Goal: Task Accomplishment & Management: Manage account settings

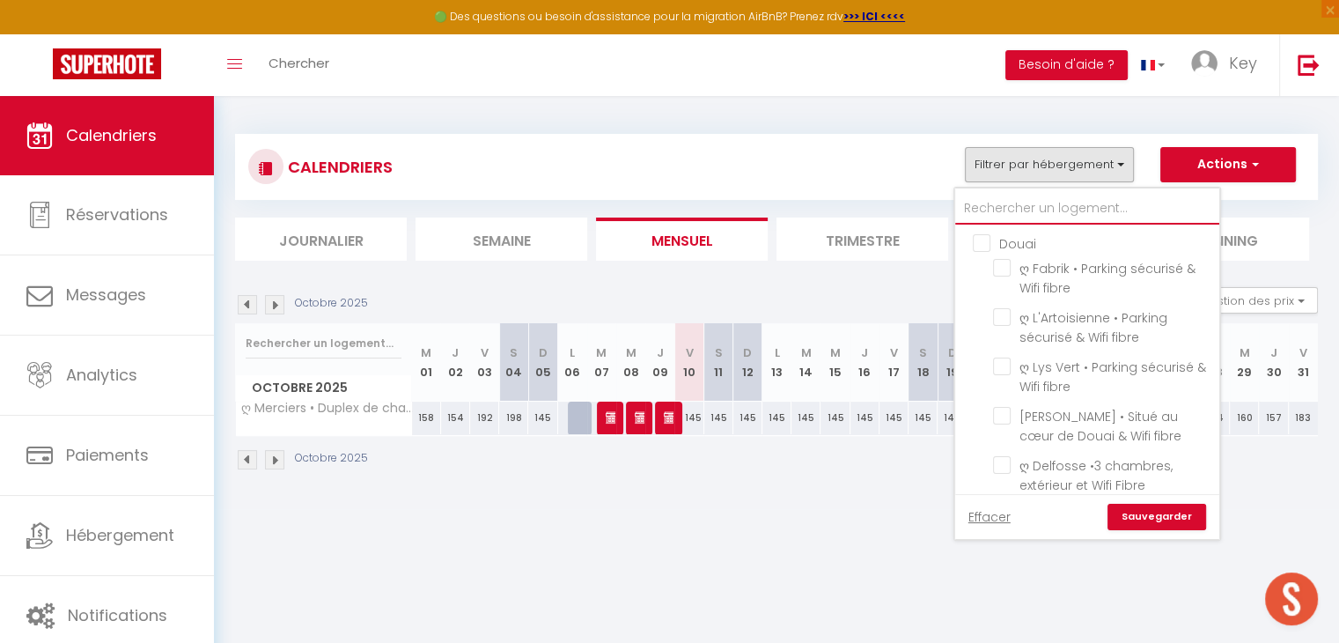
click at [1048, 217] on input "text" at bounding box center [1087, 209] width 264 height 32
type input "l"
checkbox input "false"
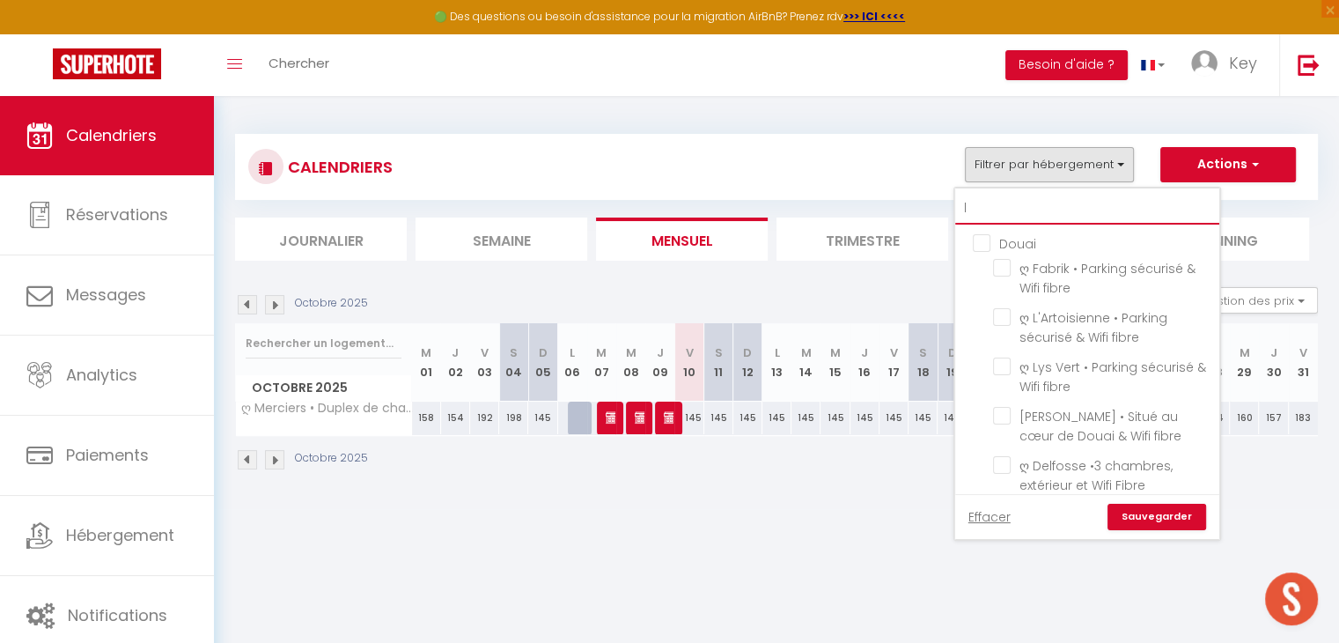
checkbox input "false"
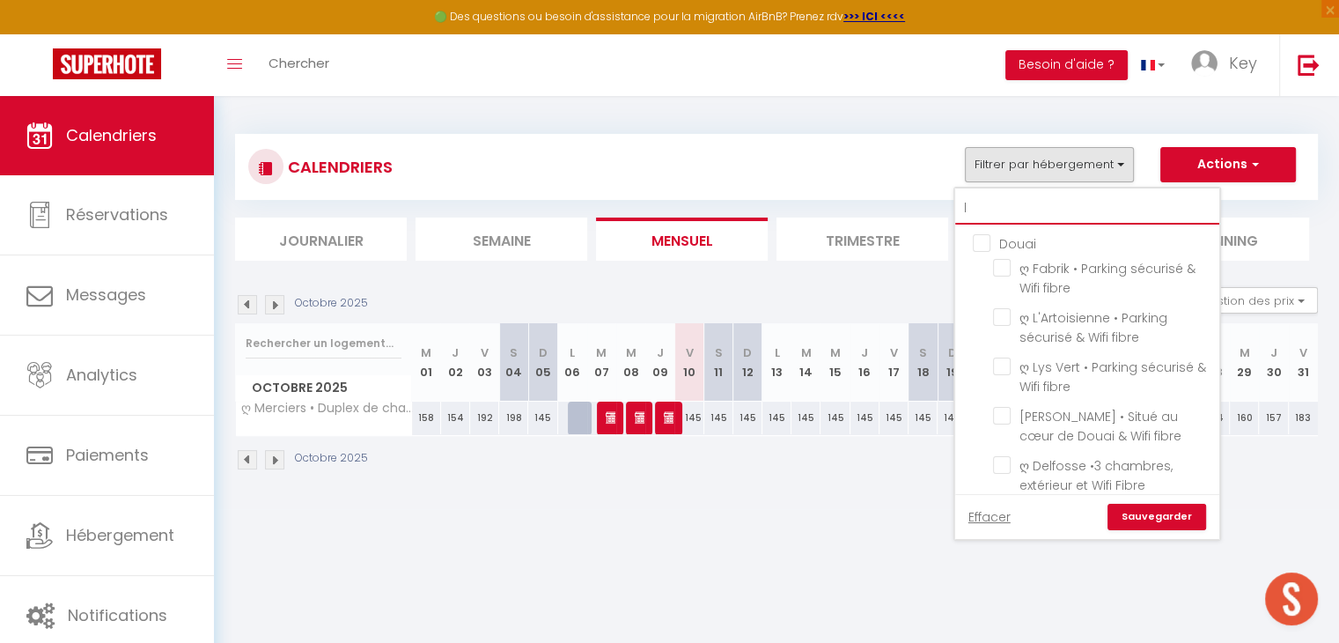
checkbox input "false"
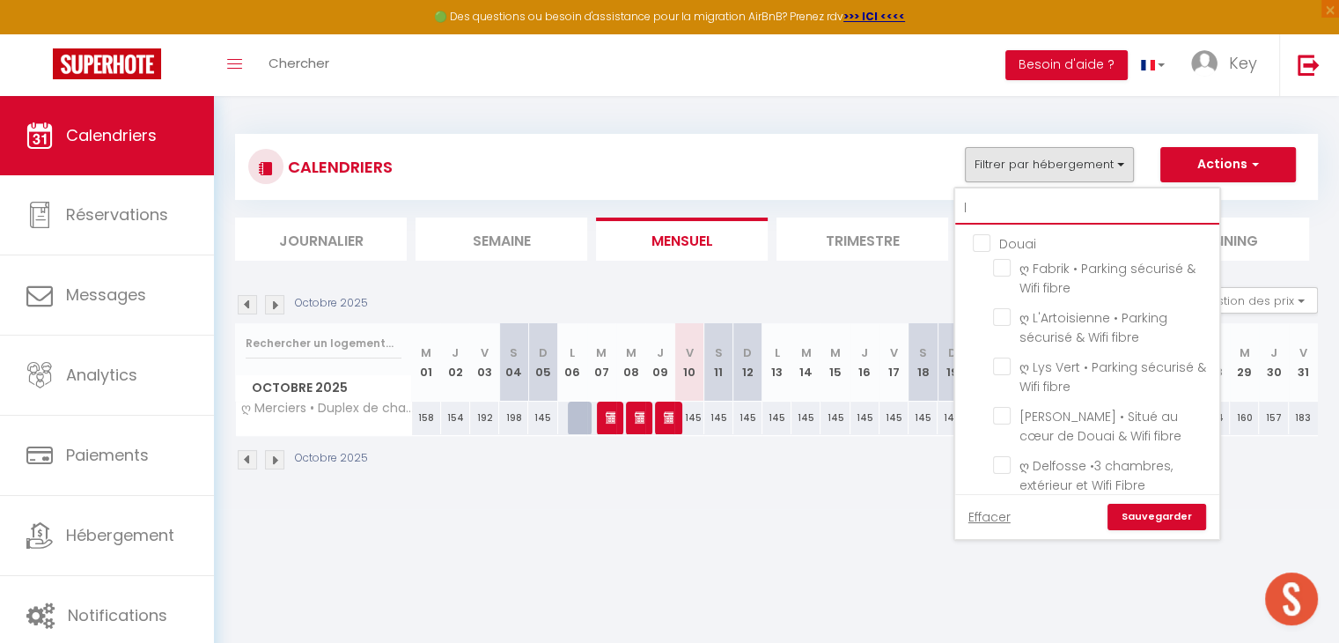
checkbox input "false"
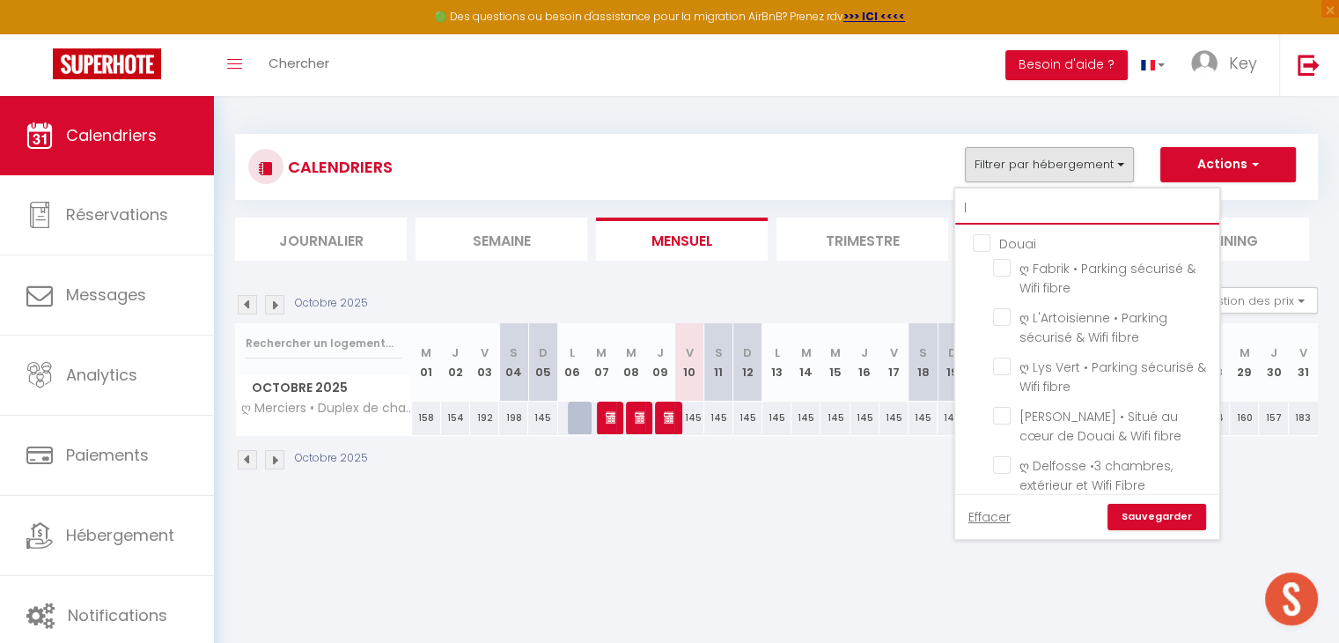
checkbox input "false"
checkbox input "true"
checkbox input "false"
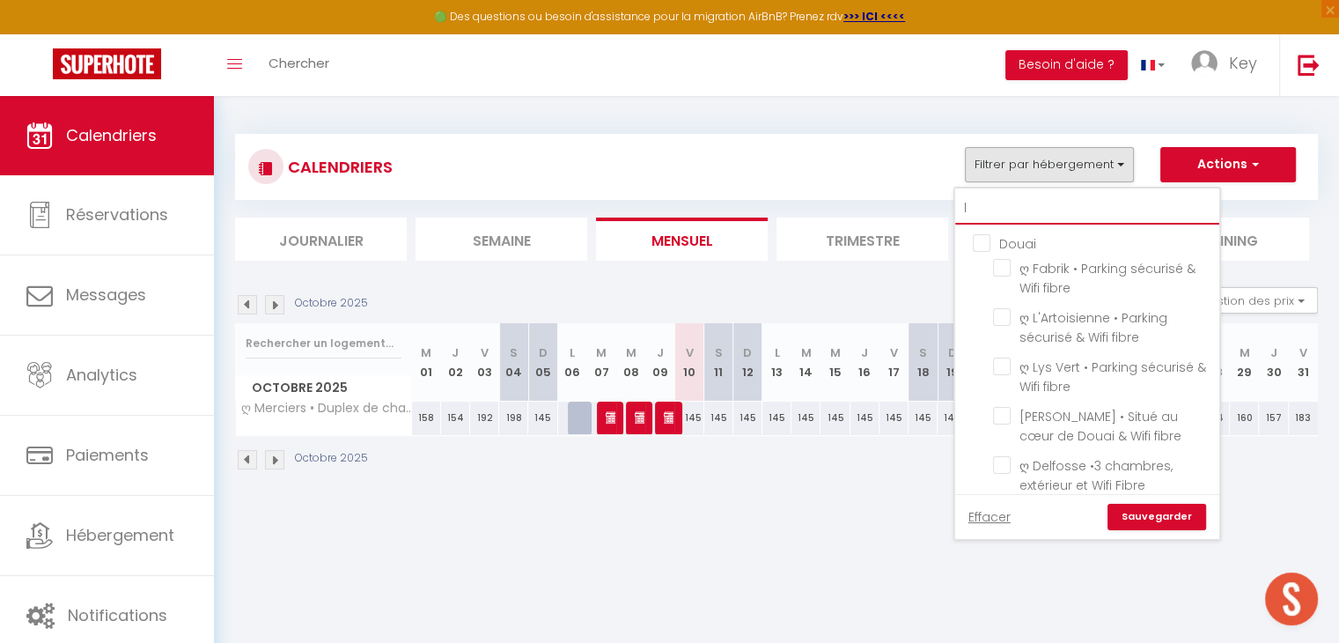
checkbox input "false"
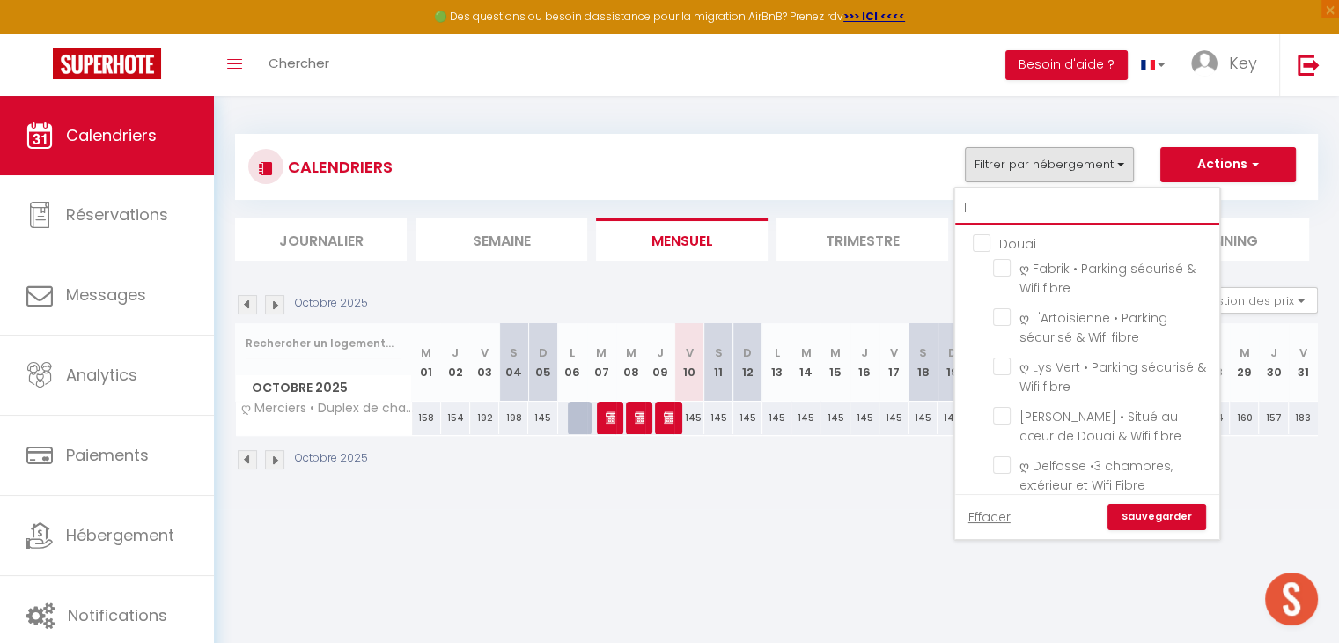
checkbox input "false"
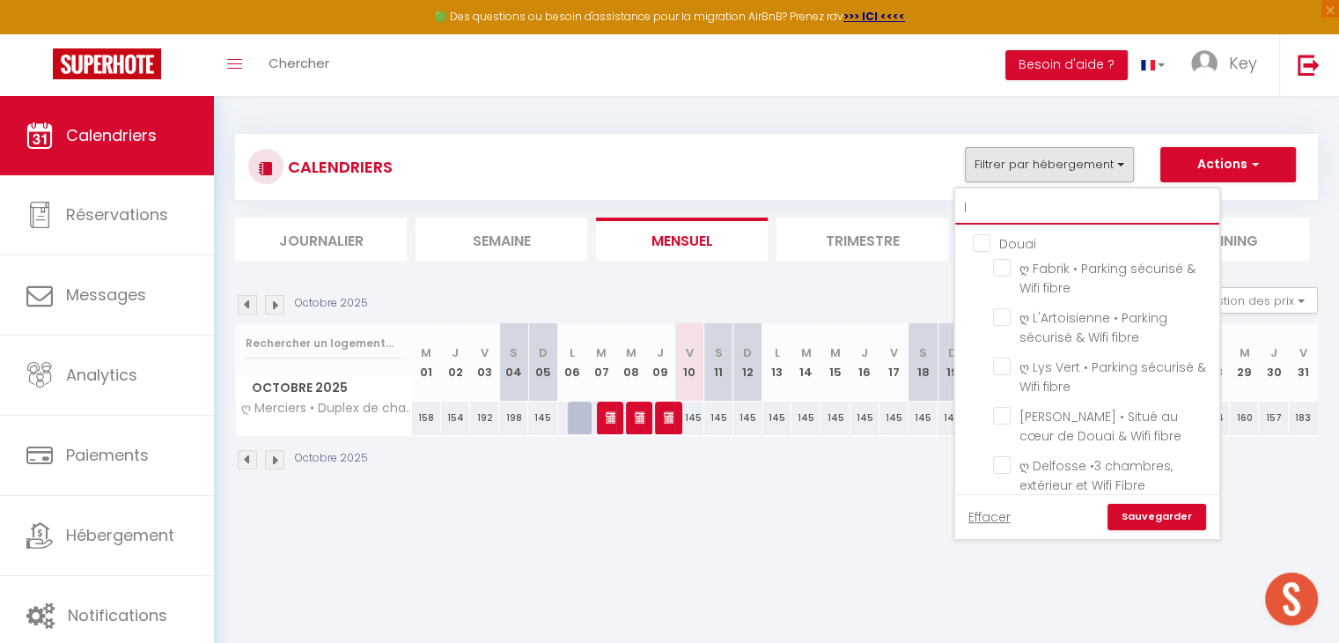
checkbox input "false"
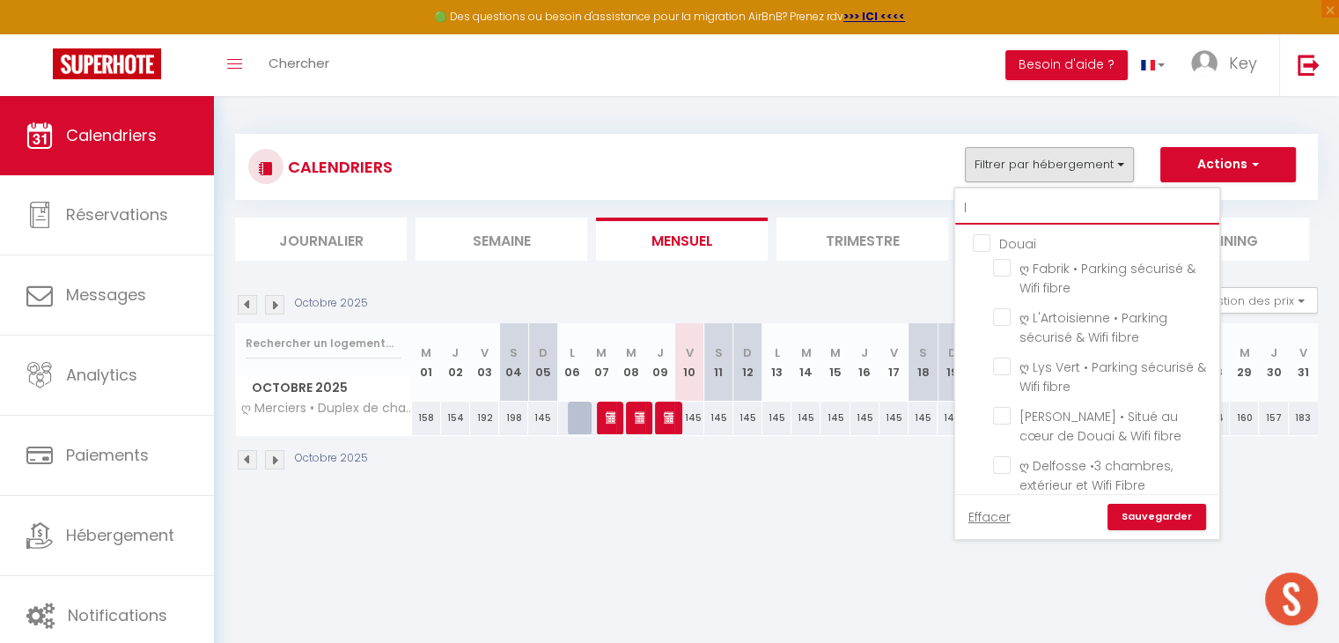
checkbox input "false"
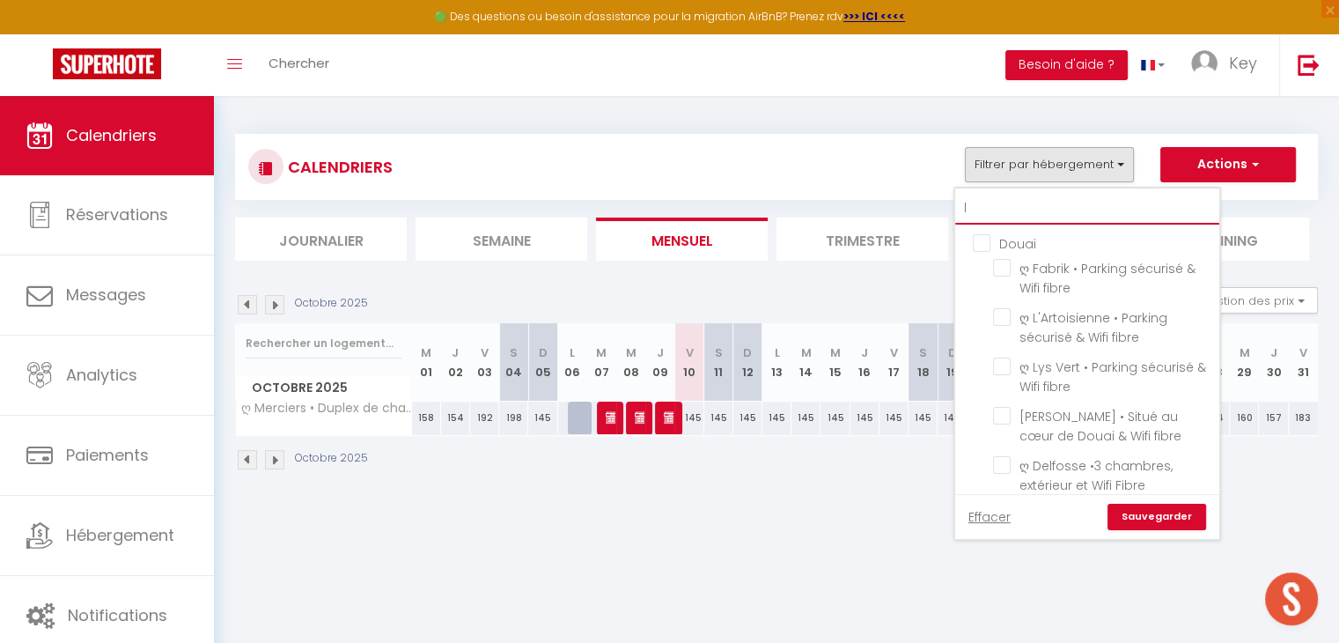
checkbox input "false"
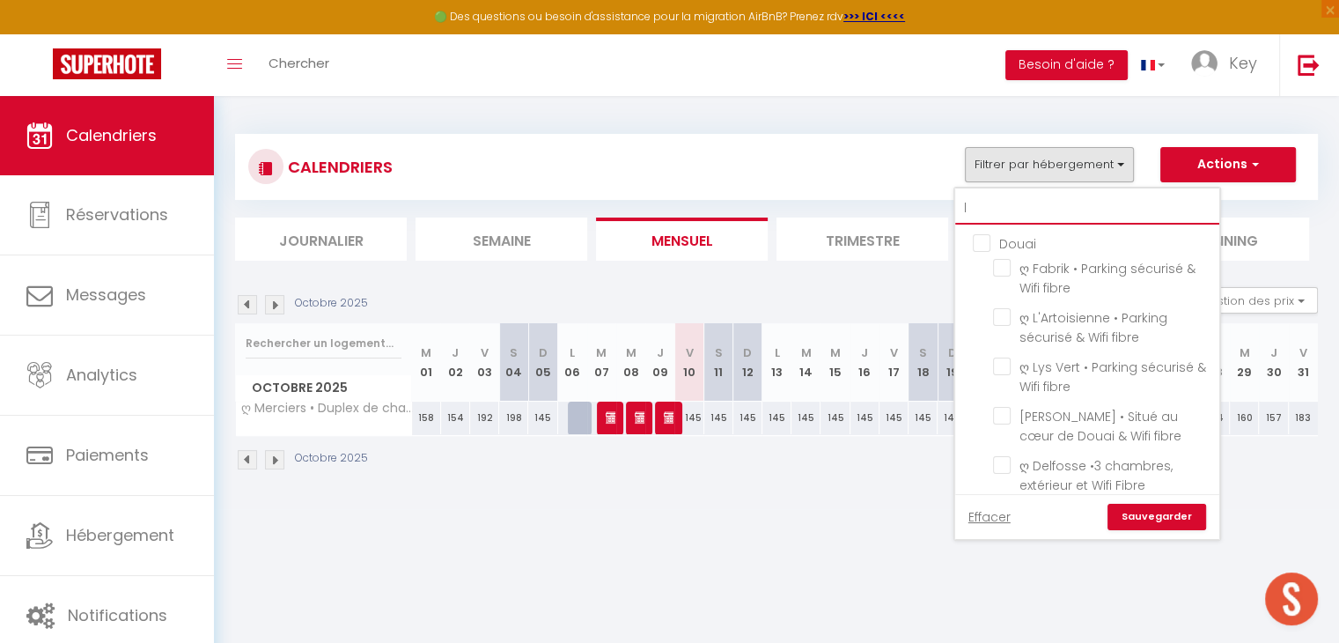
checkbox input "false"
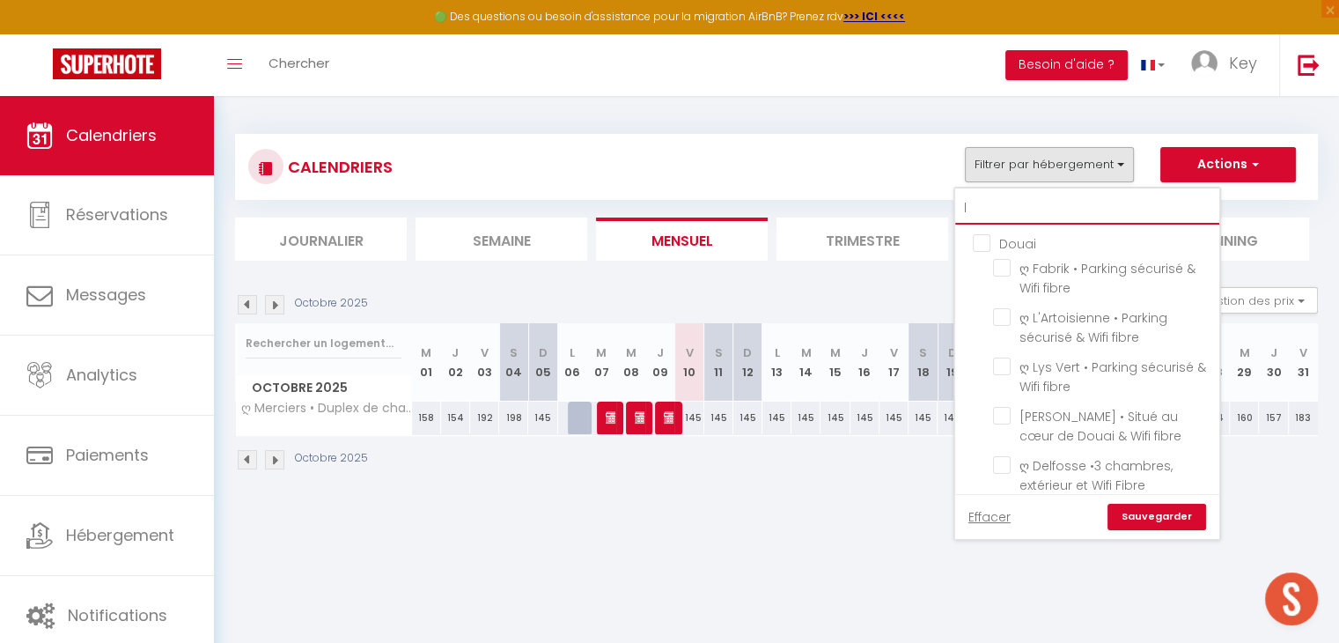
checkbox input "false"
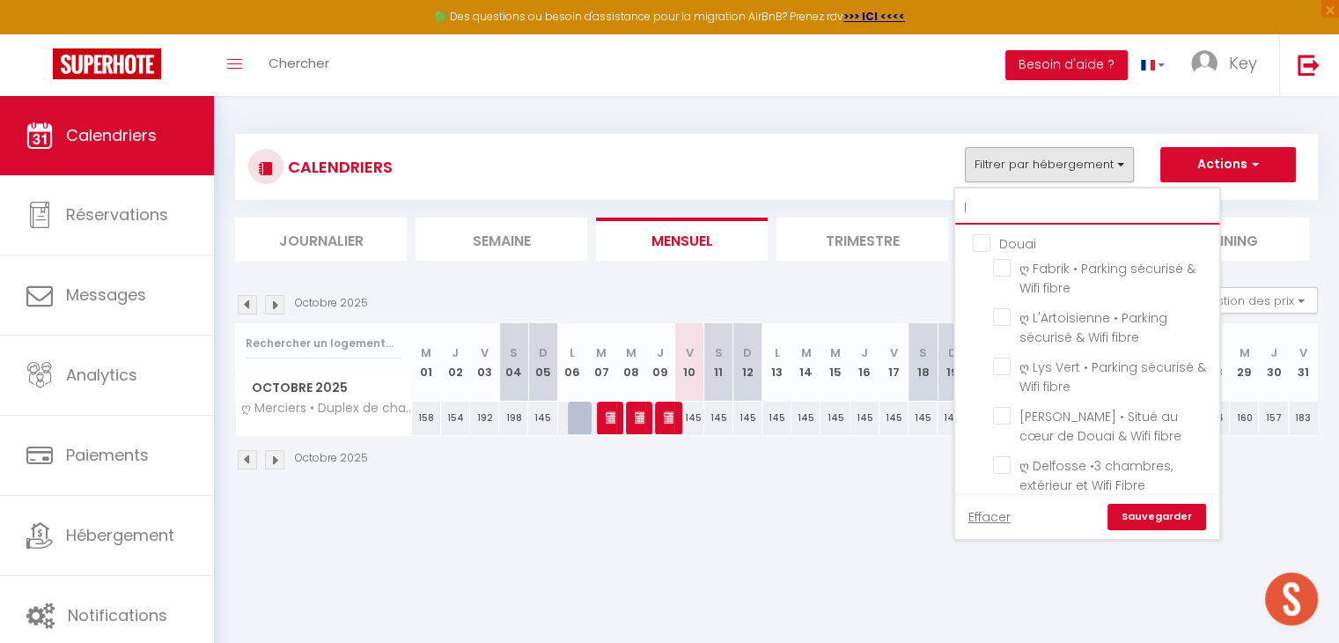
checkbox input "false"
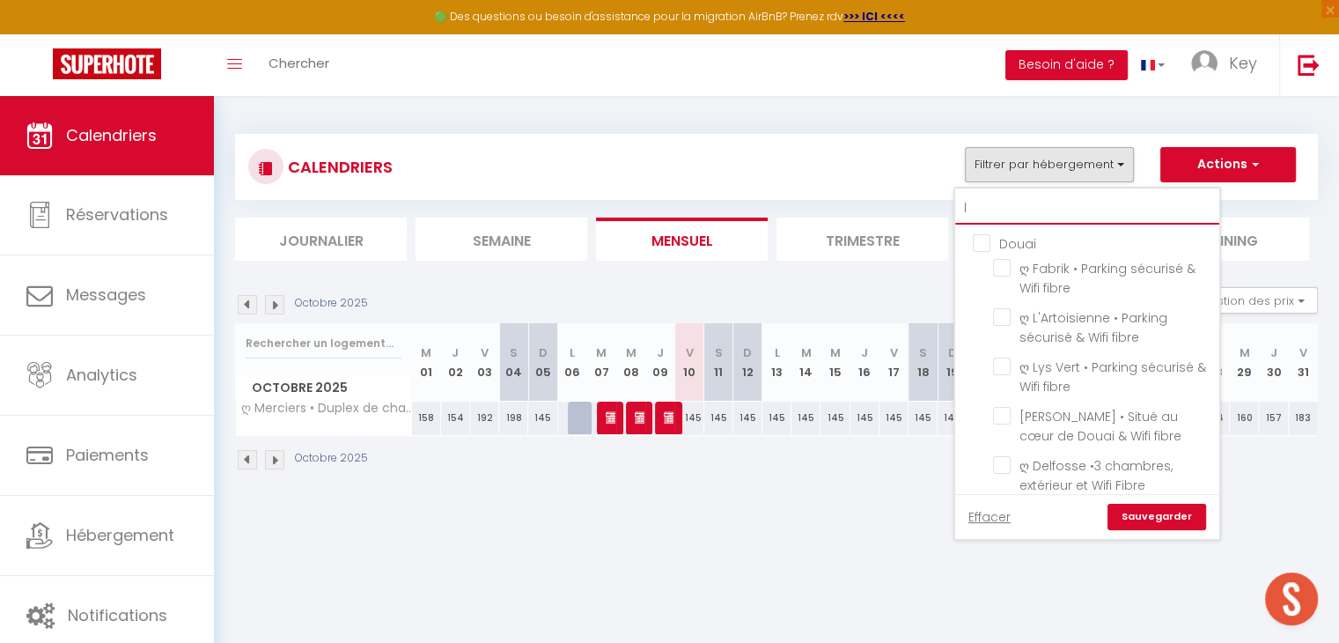
checkbox input "false"
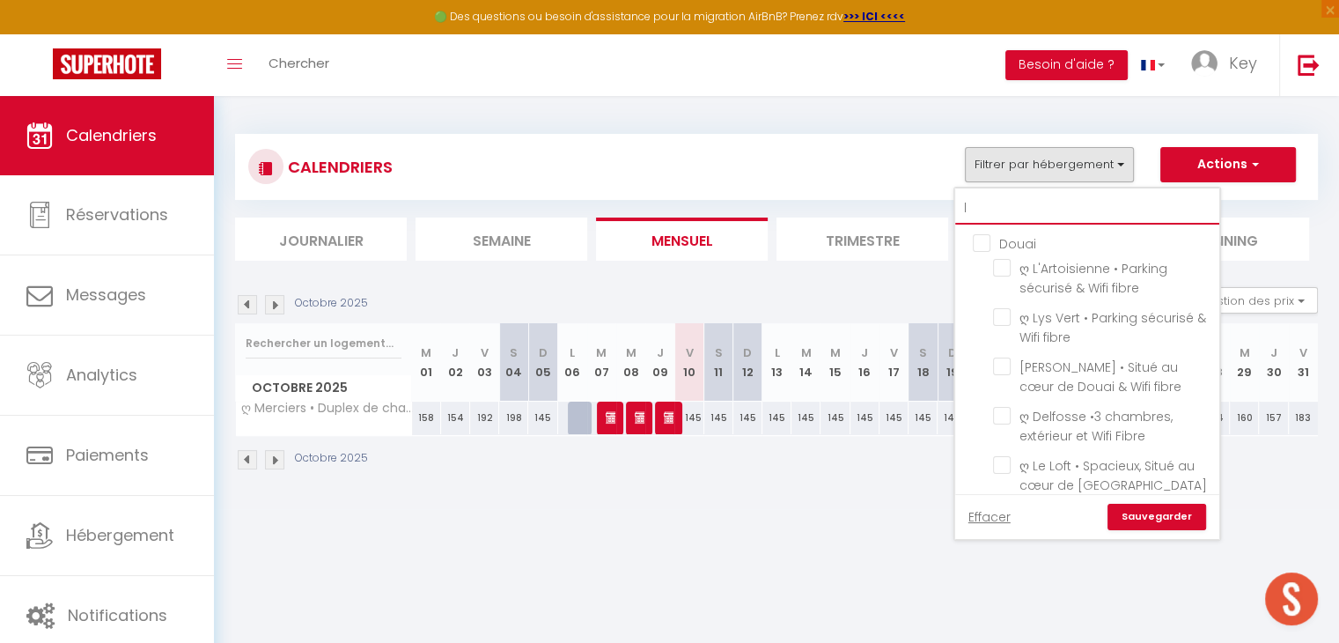
type input "le"
checkbox input "false"
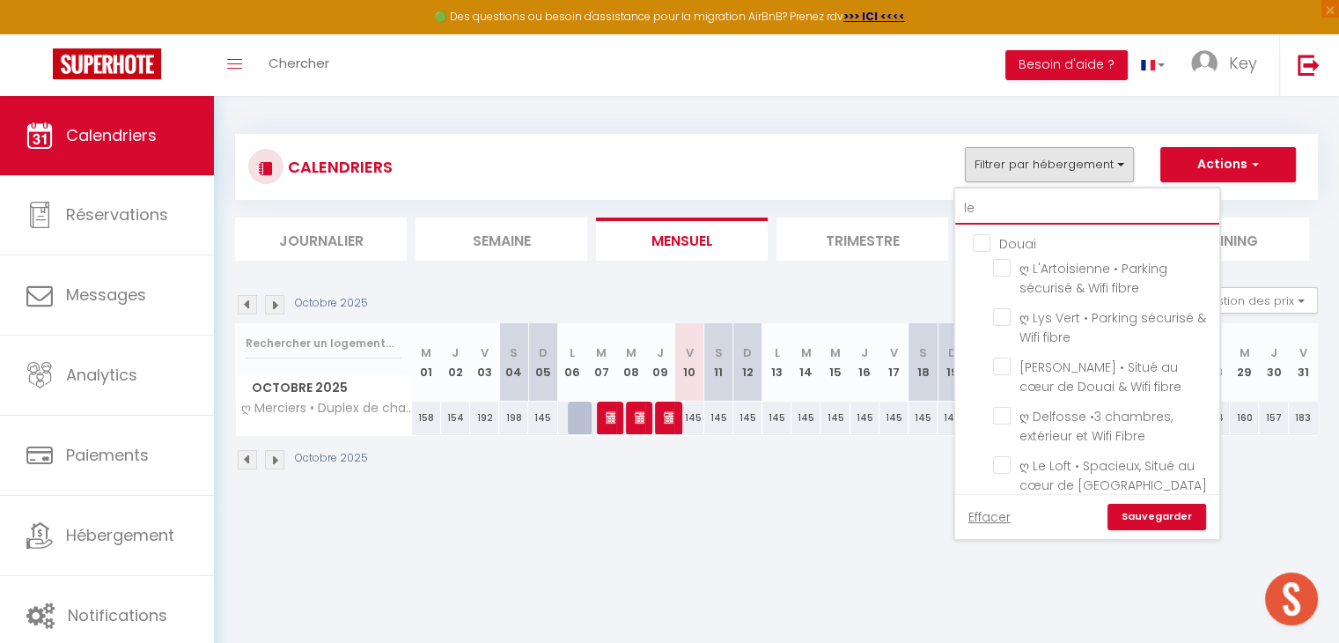
checkbox input "false"
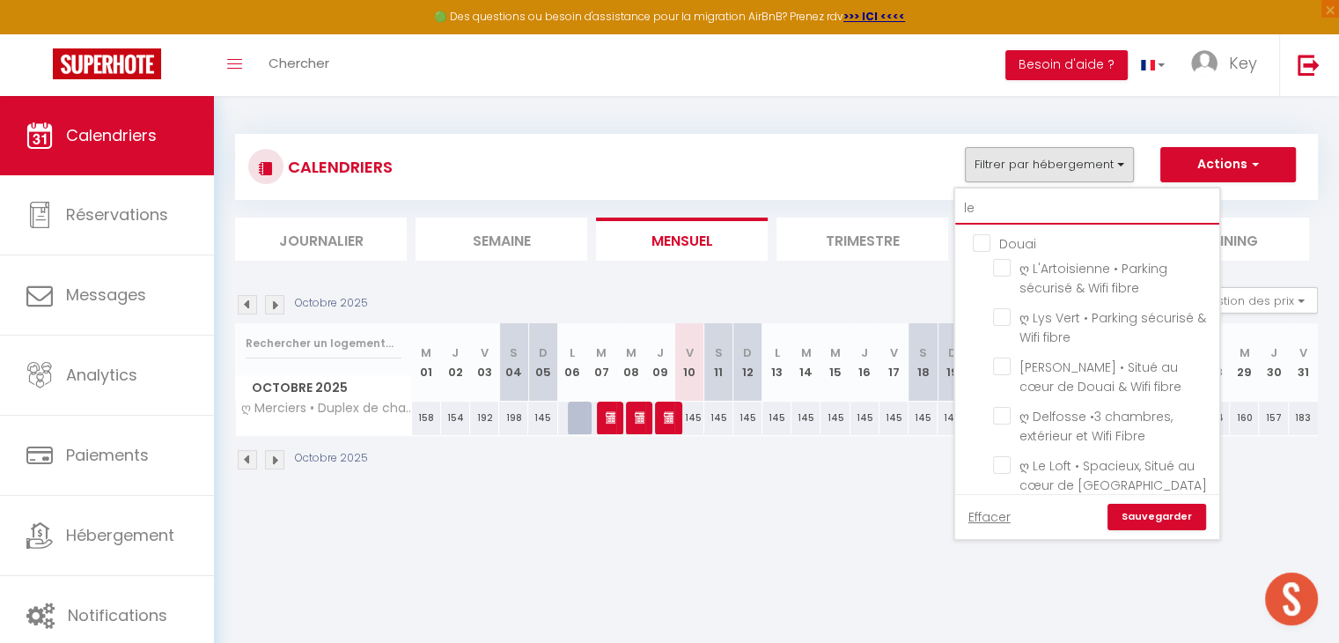
checkbox input "false"
checkbox input "true"
checkbox input "false"
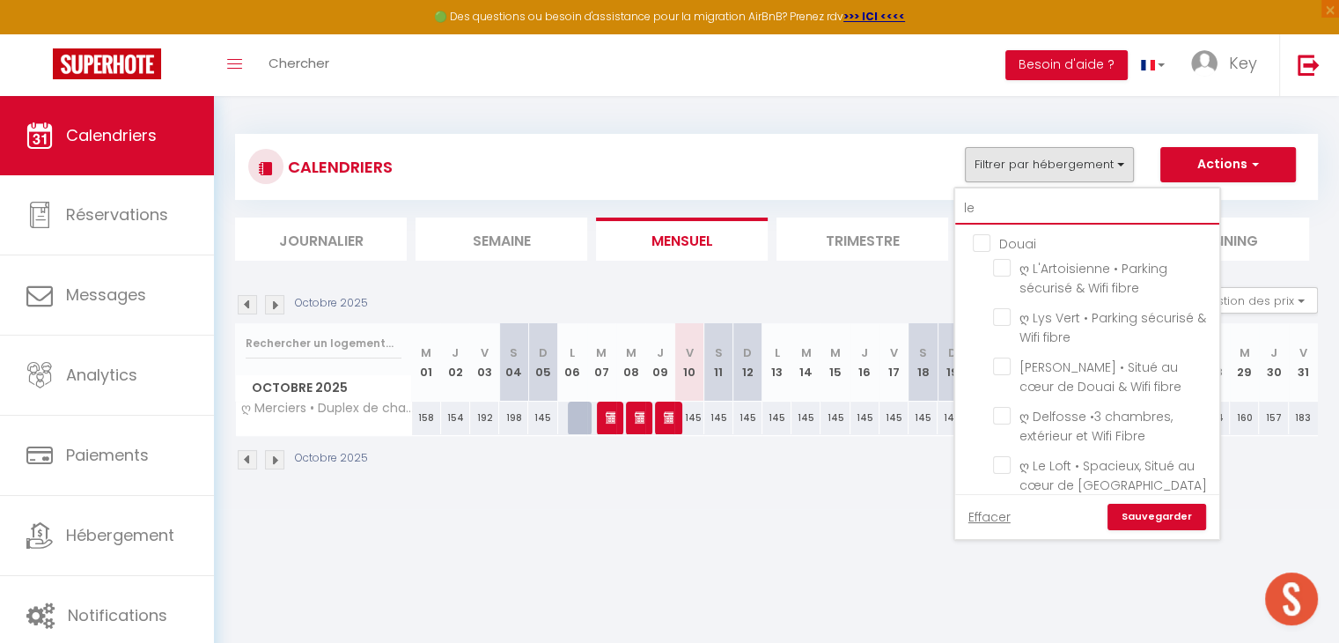
checkbox input "false"
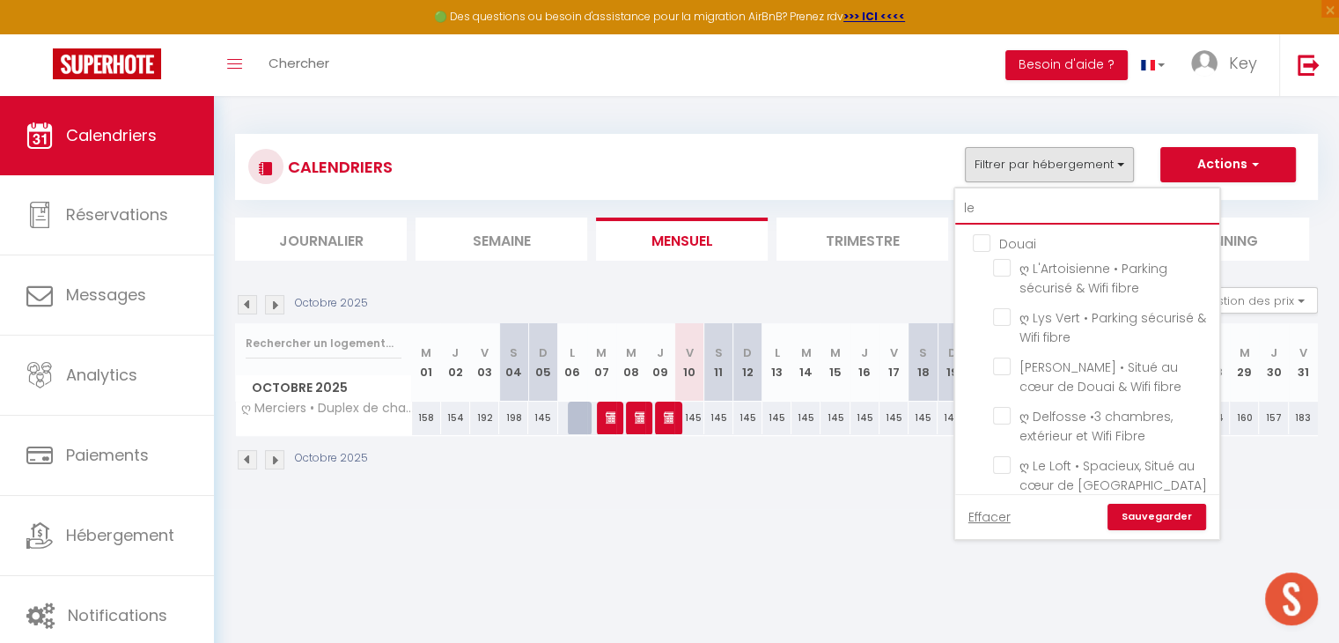
checkbox input "false"
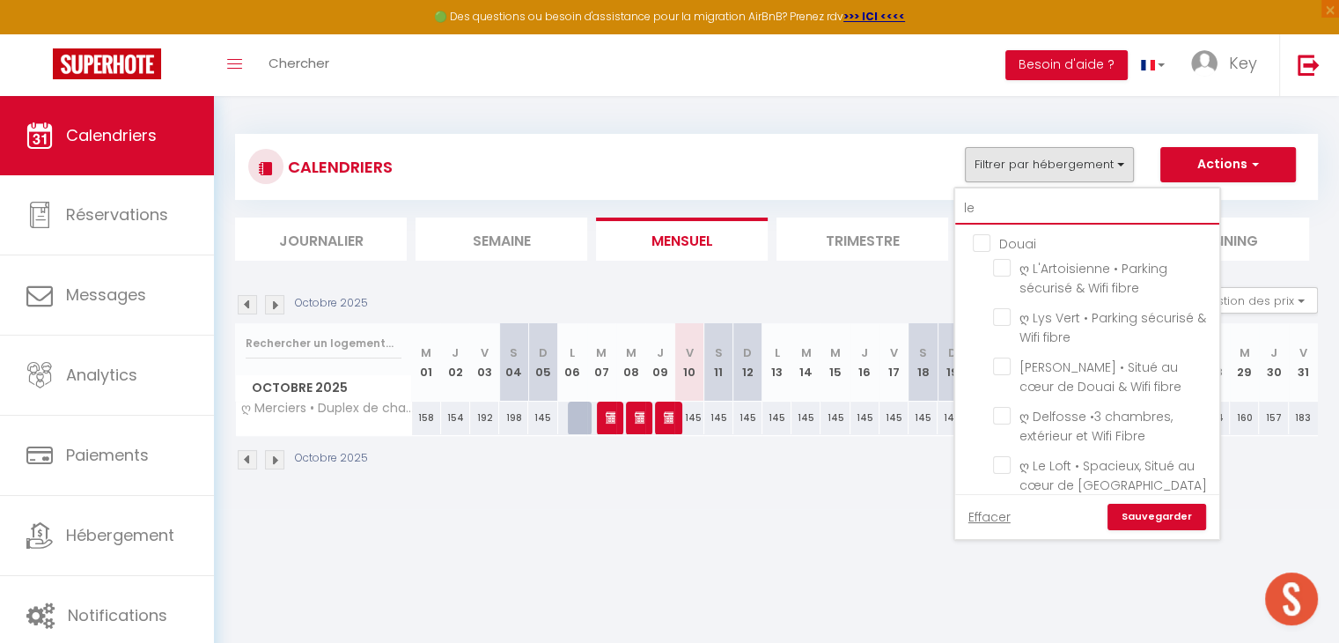
checkbox input "false"
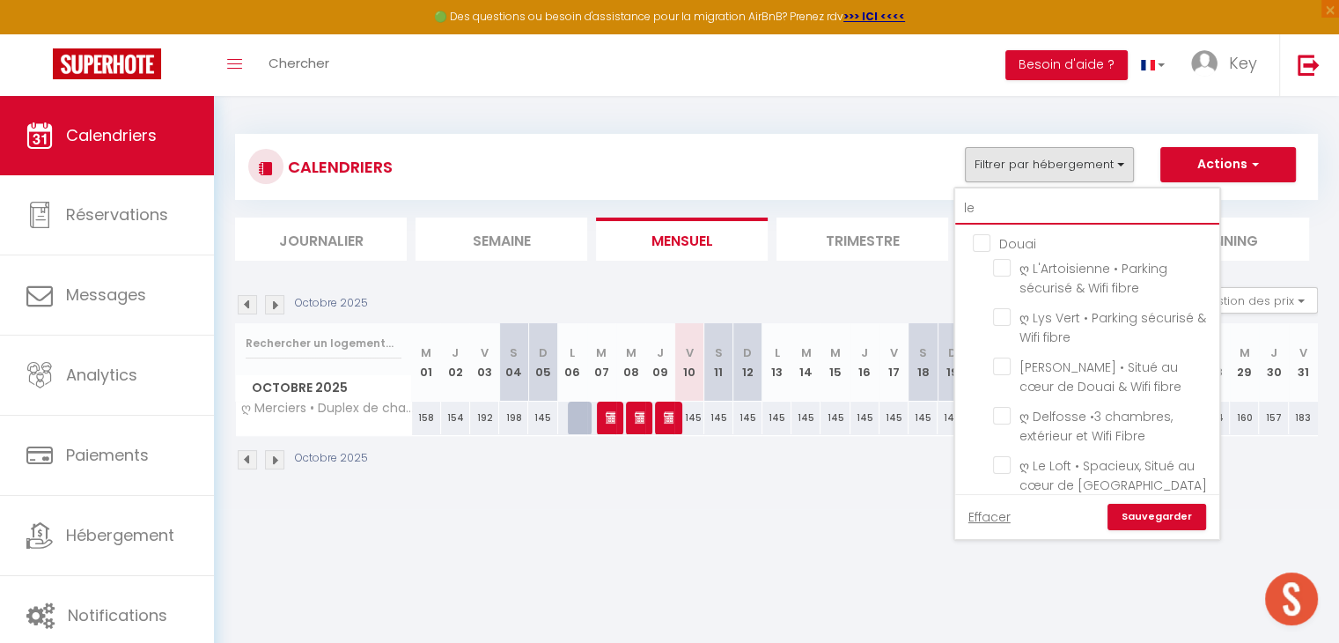
checkbox input "false"
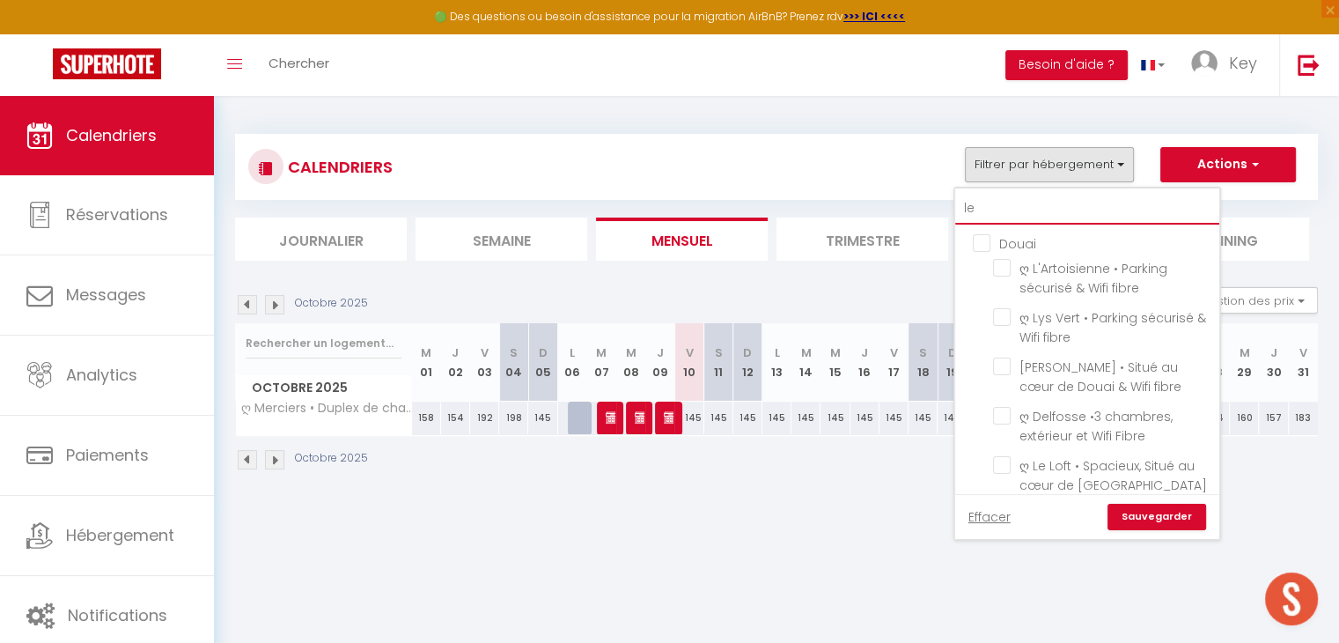
checkbox input "false"
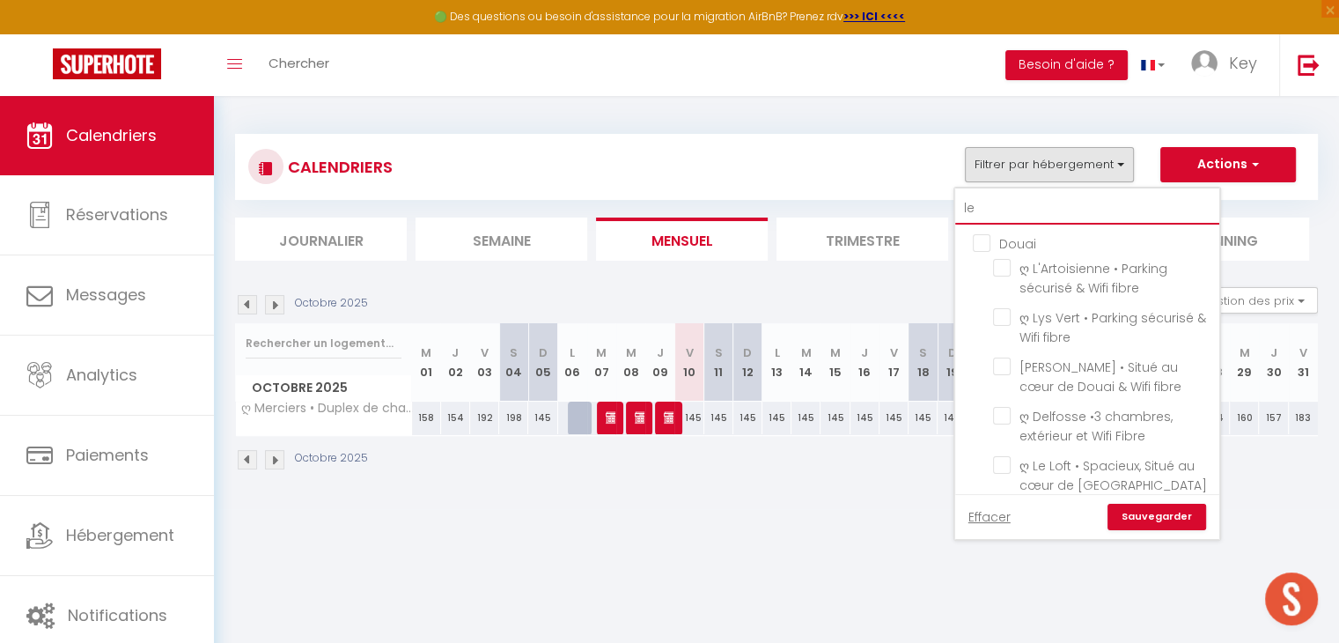
checkbox input "false"
type input "le"
checkbox input "false"
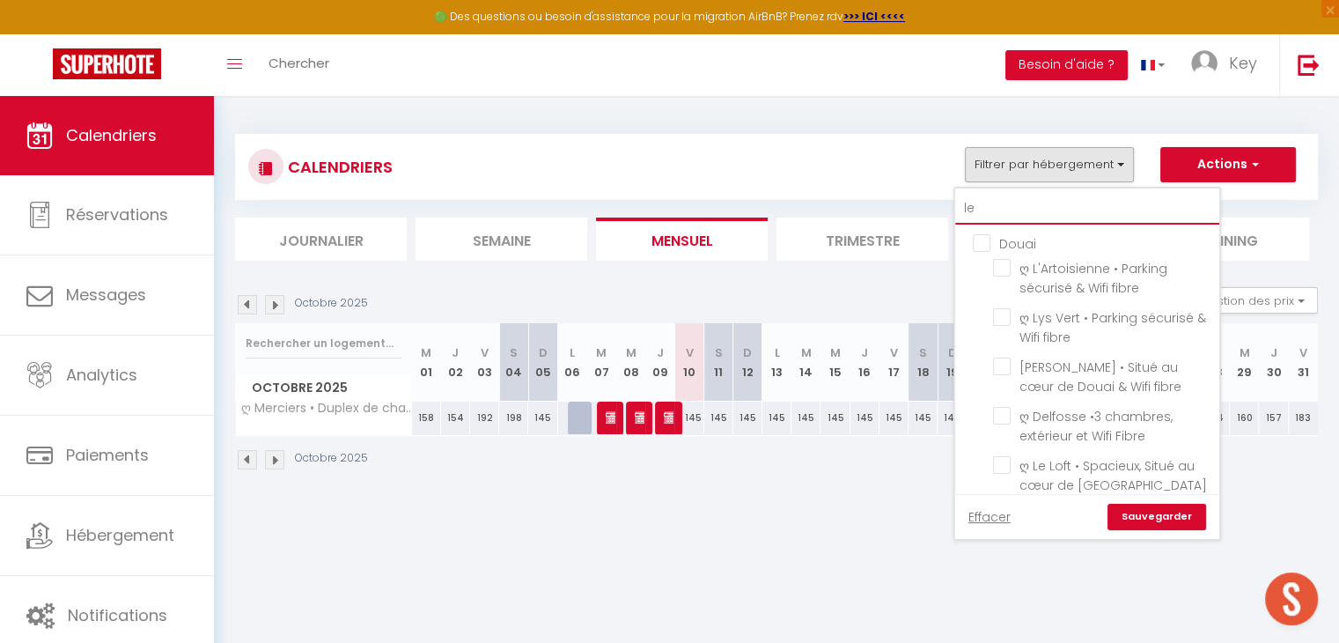
checkbox input "false"
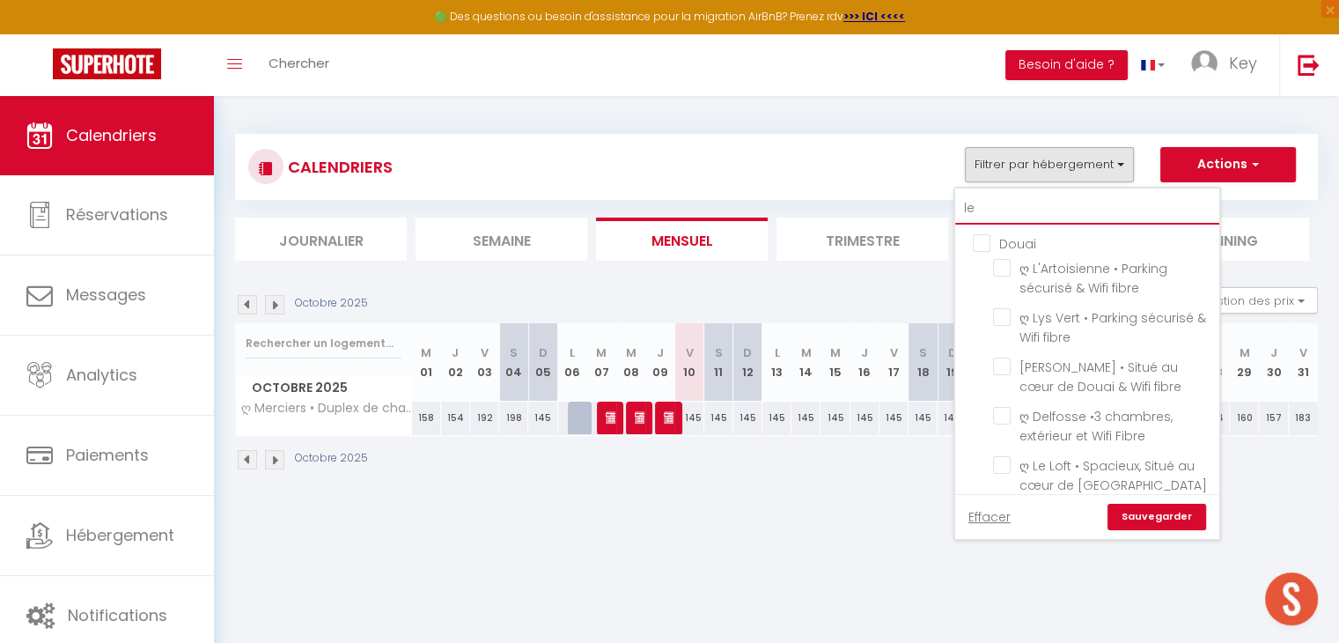
checkbox input "false"
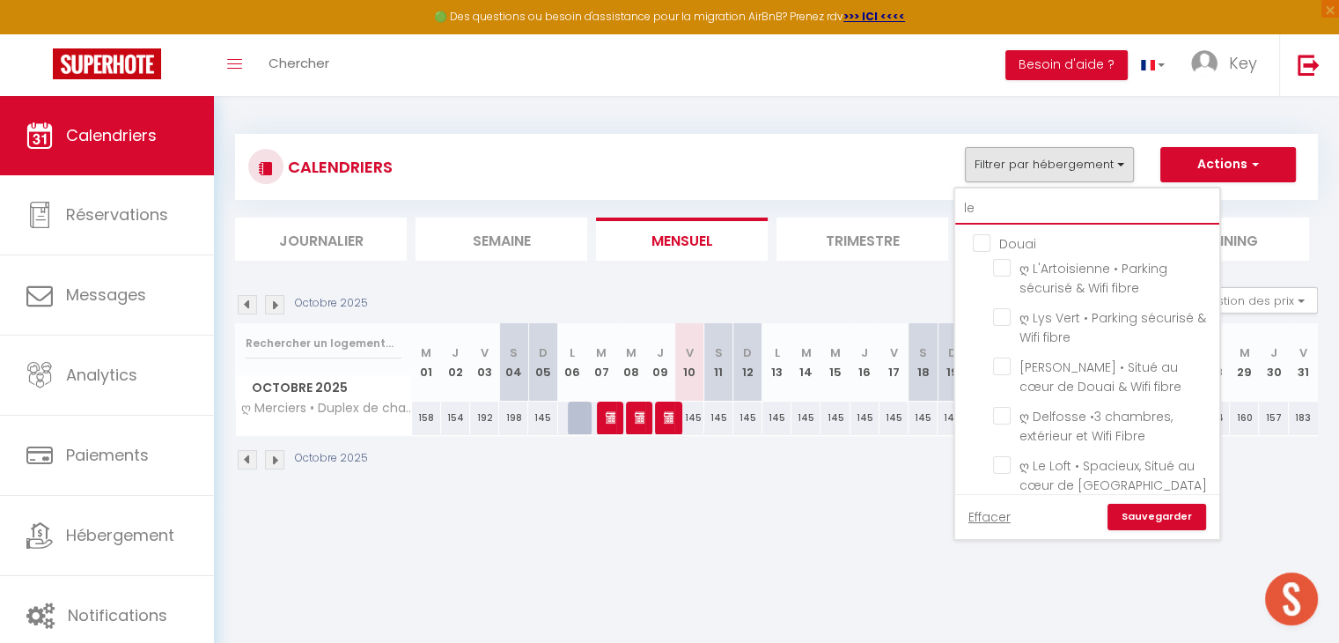
checkbox input "false"
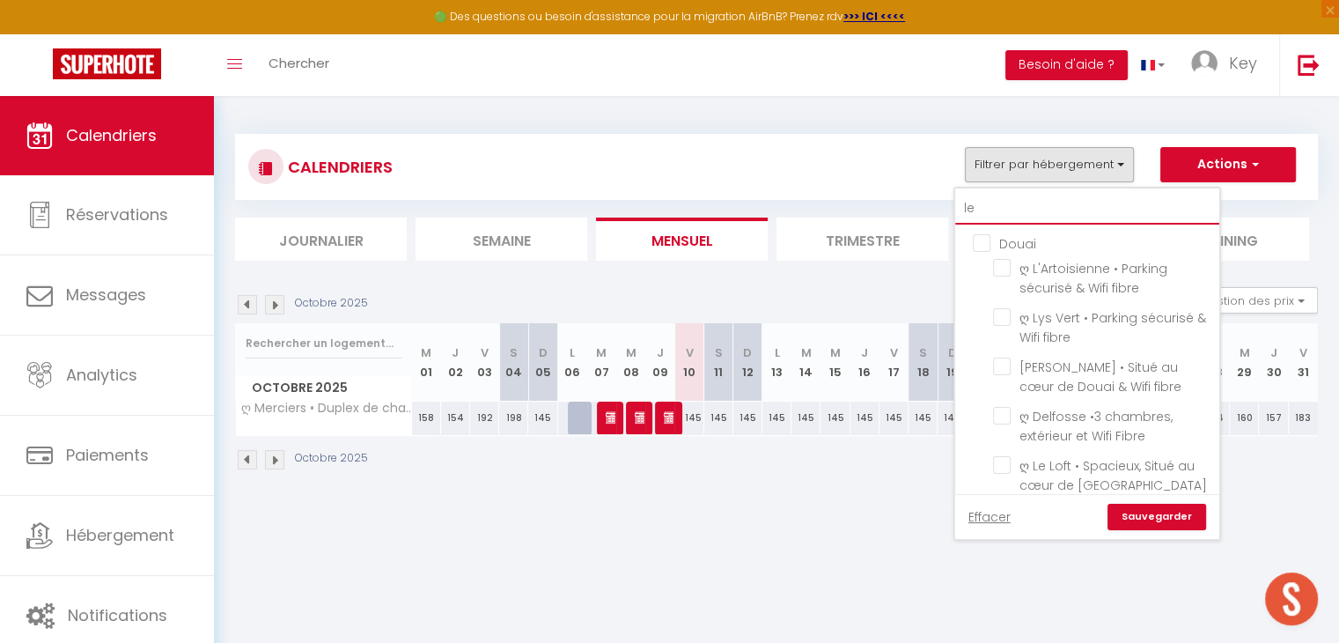
checkbox input "false"
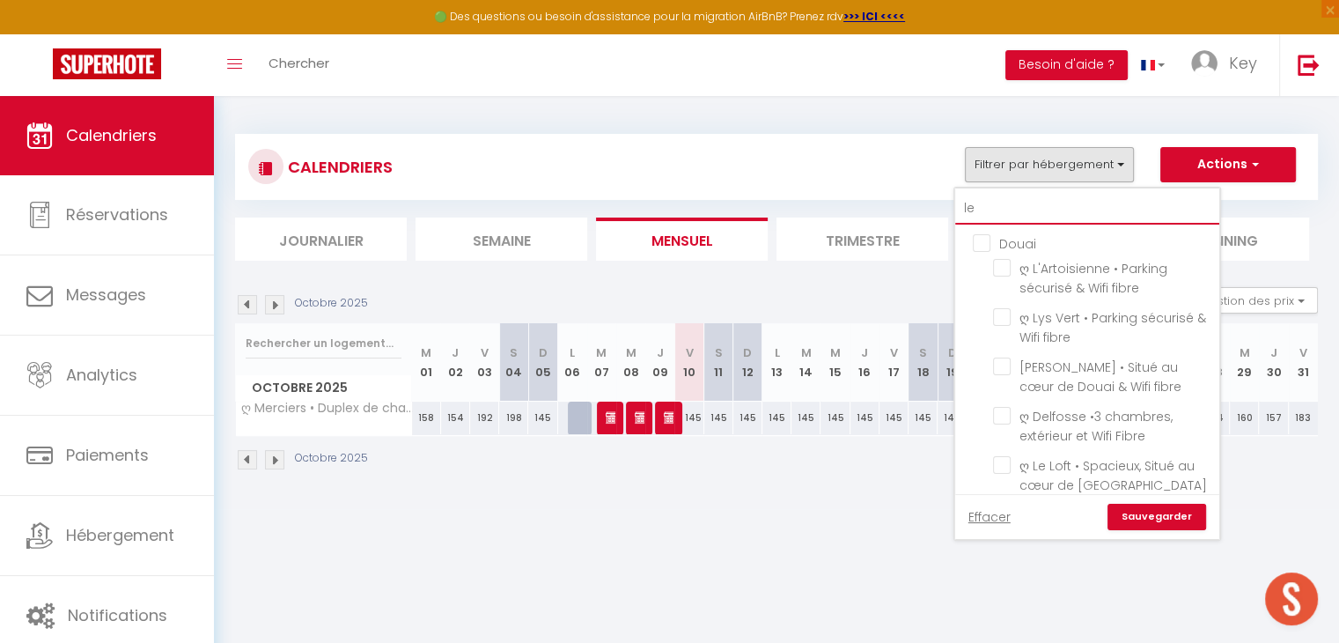
checkbox input "false"
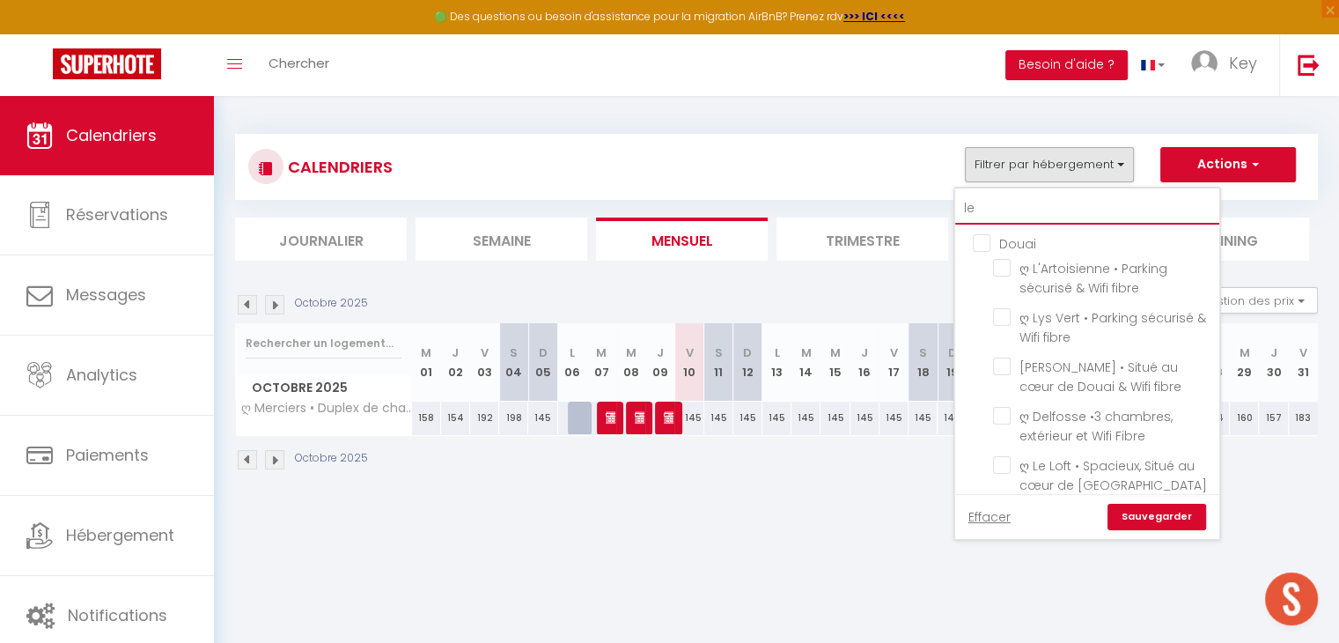
checkbox input "false"
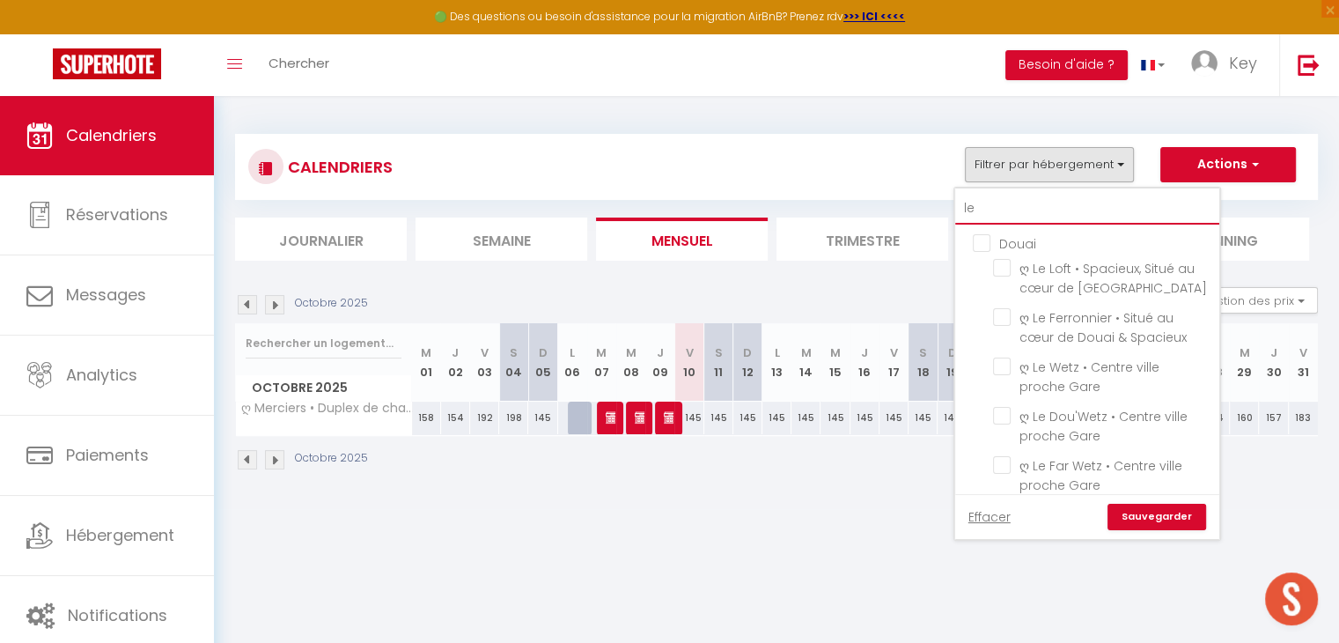
type input "le p"
checkbox input "false"
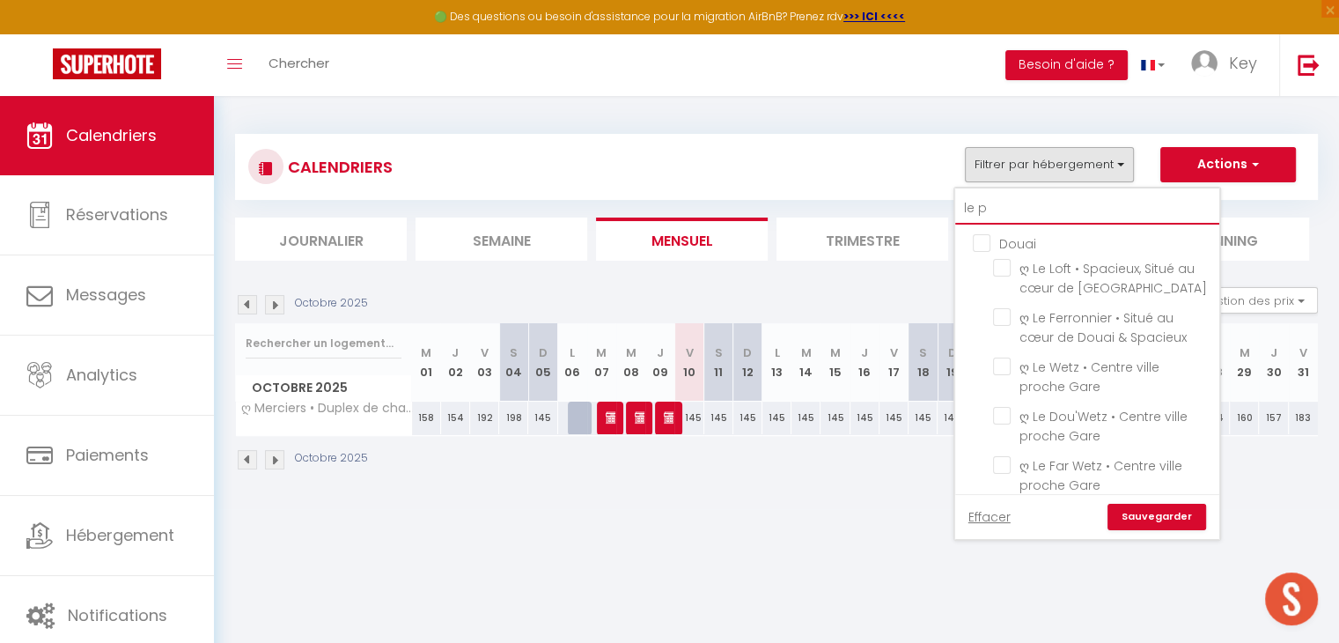
checkbox input "false"
type input "le pe"
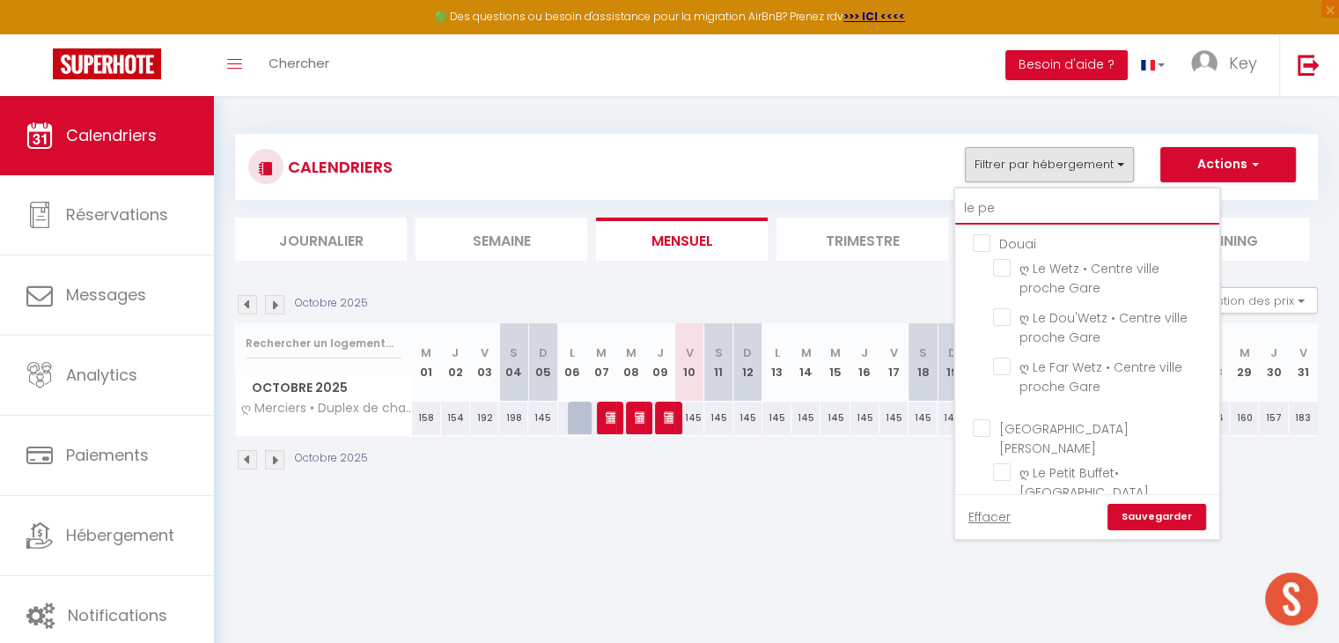
checkbox input "false"
type input "le pet"
checkbox input "false"
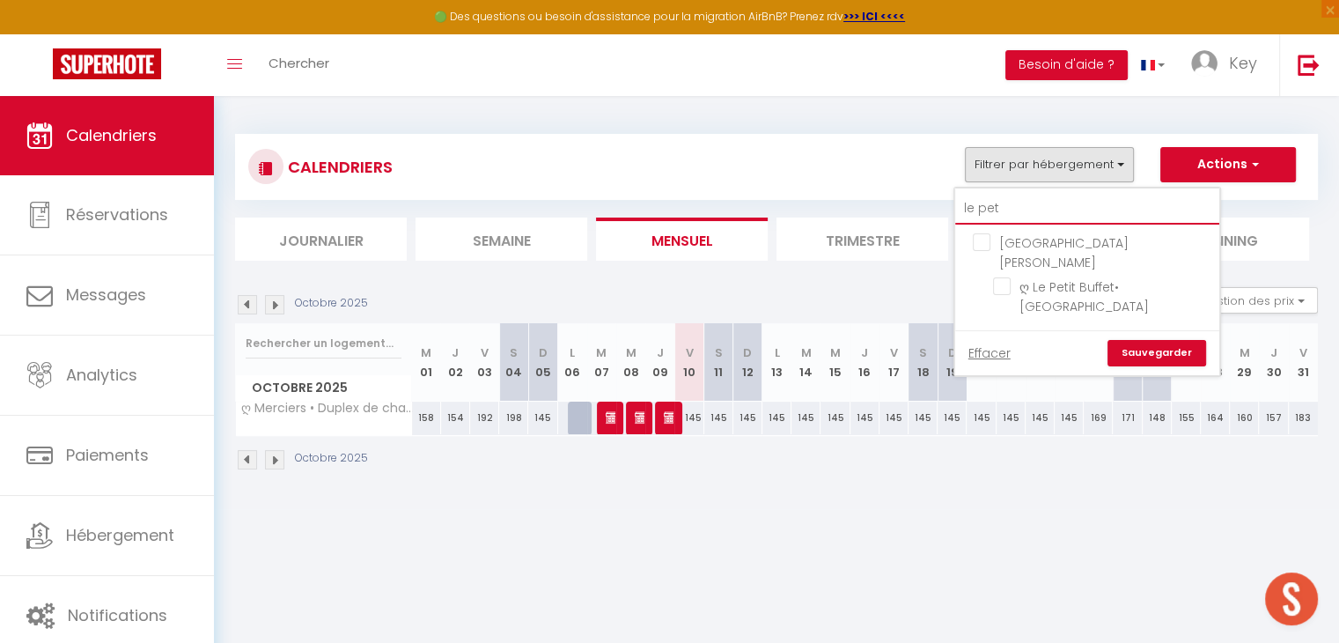
type input "le peti"
checkbox input "false"
type input "le peti"
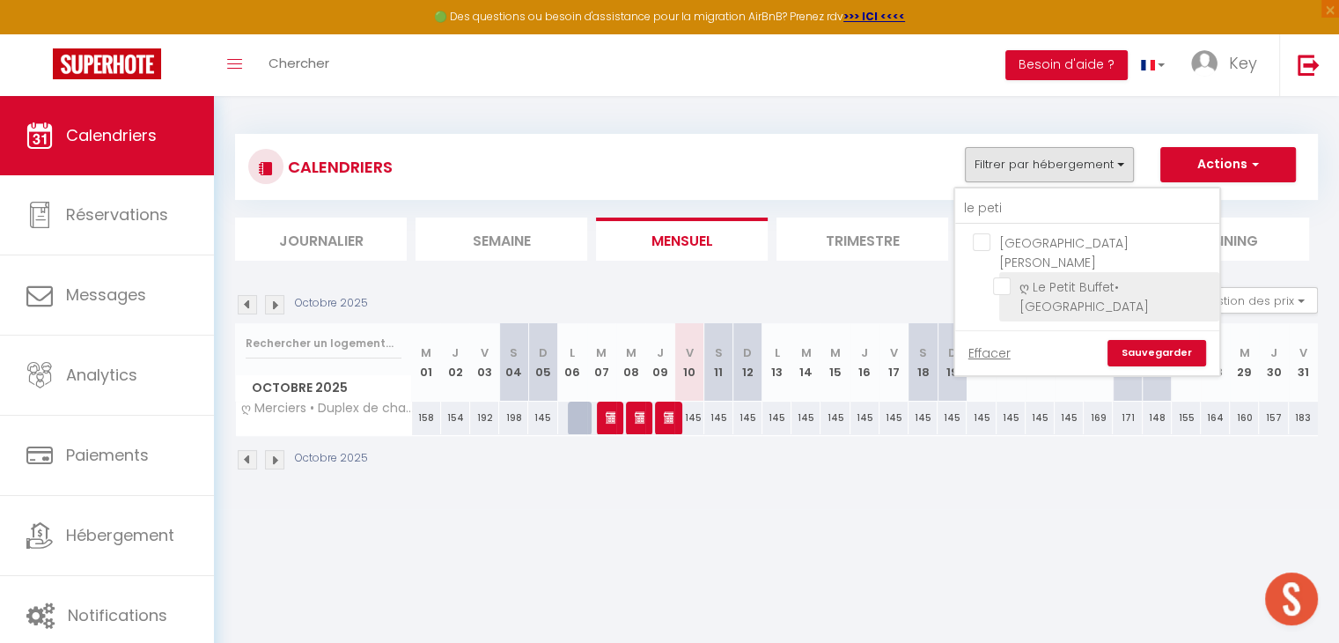
click at [998, 277] on input "ღ Le Petit Buffet• Hyper Centre" at bounding box center [1103, 286] width 220 height 18
checkbox input "true"
click at [1149, 340] on link "Sauvegarder" at bounding box center [1156, 353] width 99 height 26
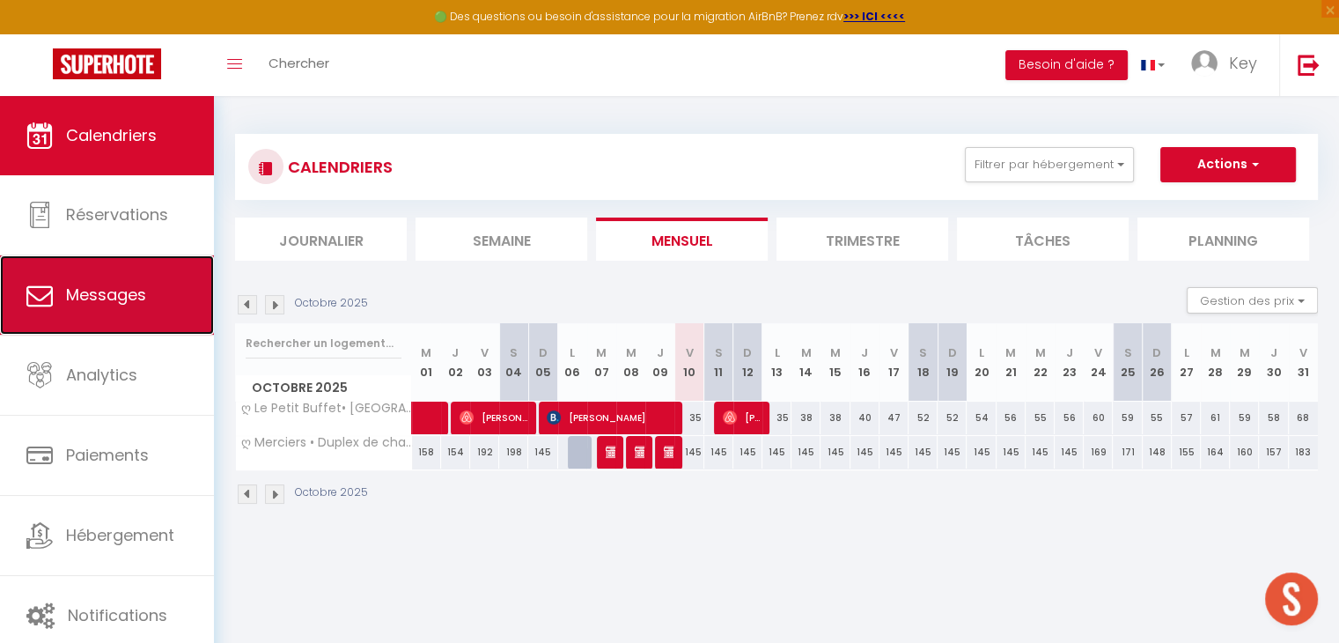
click at [134, 287] on span "Messages" at bounding box center [106, 294] width 80 height 22
select select "message"
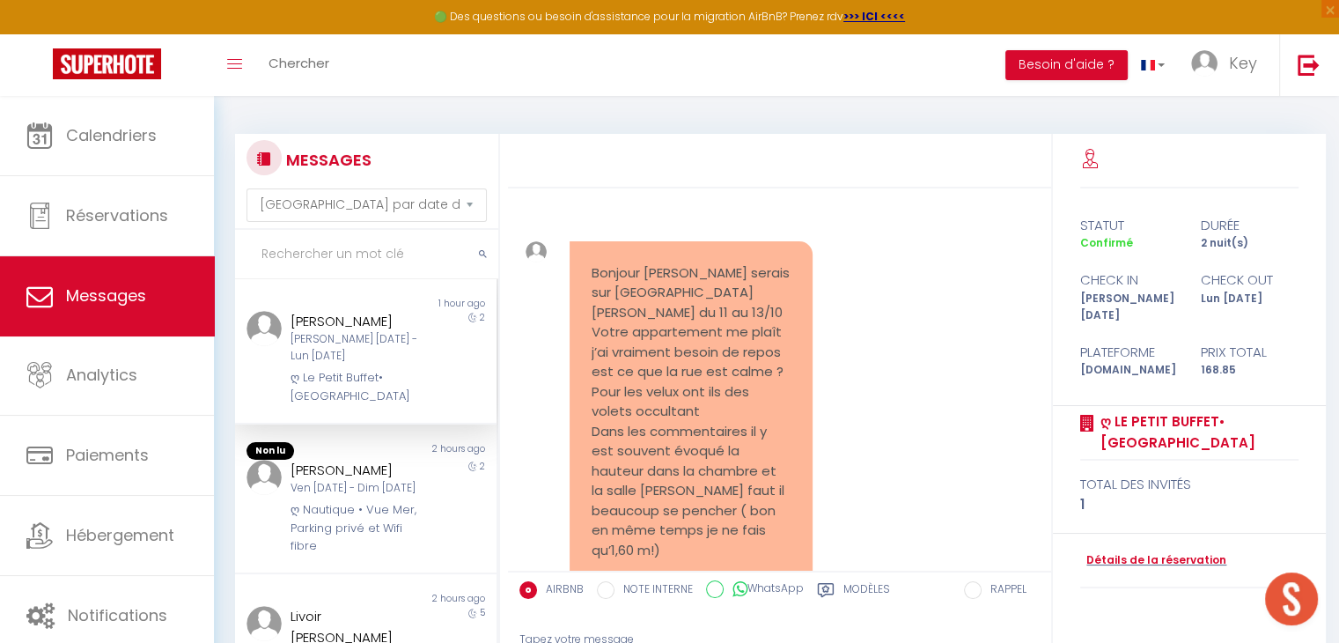
click at [398, 262] on input "text" at bounding box center [366, 254] width 263 height 49
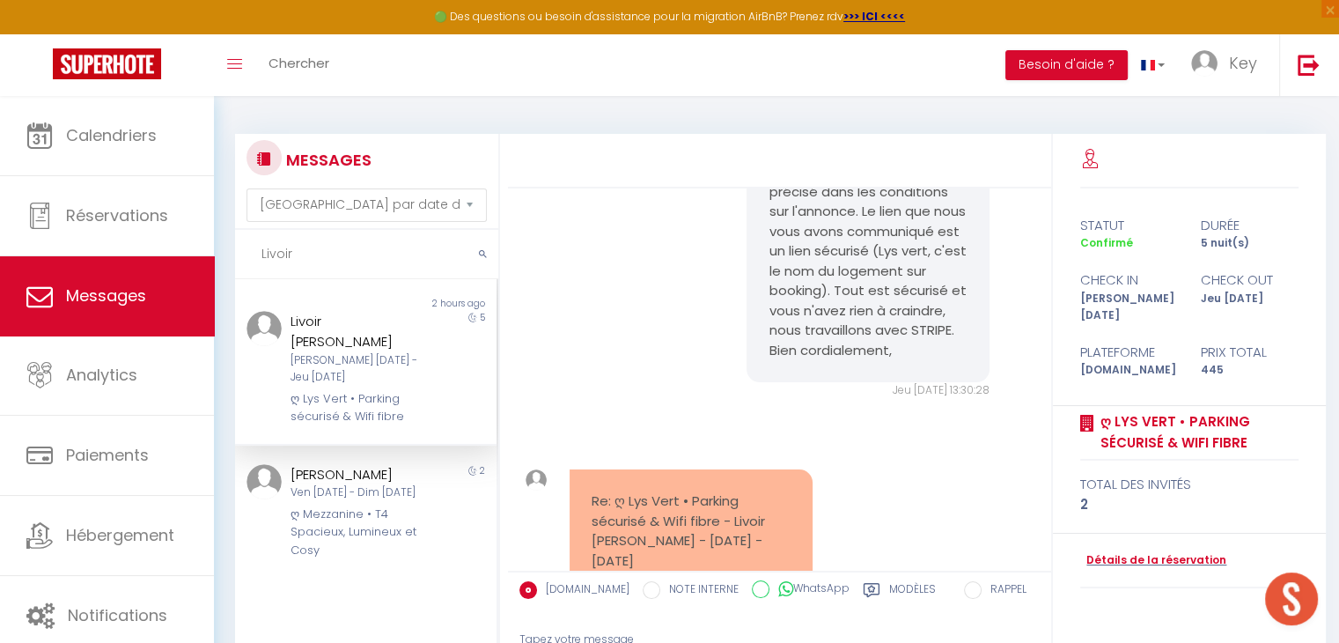
scroll to position [10928, 0]
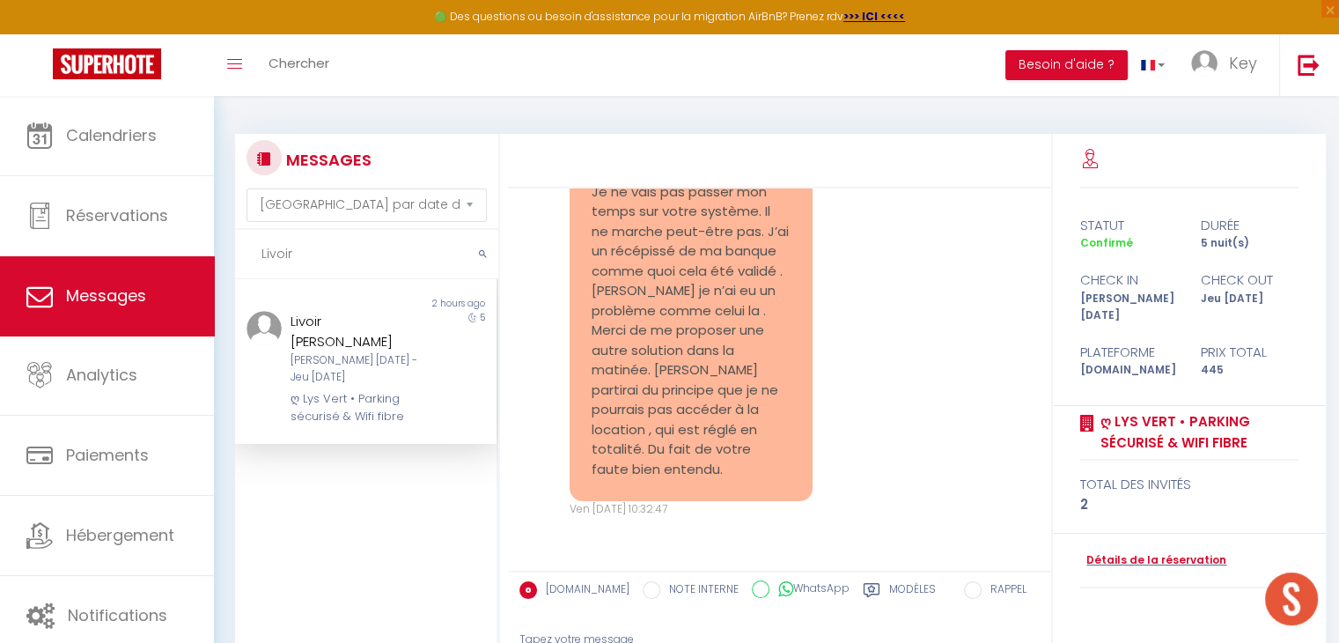
type input "Livoir"
click at [375, 352] on div "Sam 11 Oct - Jeu 16 Oct" at bounding box center [354, 368] width 129 height 33
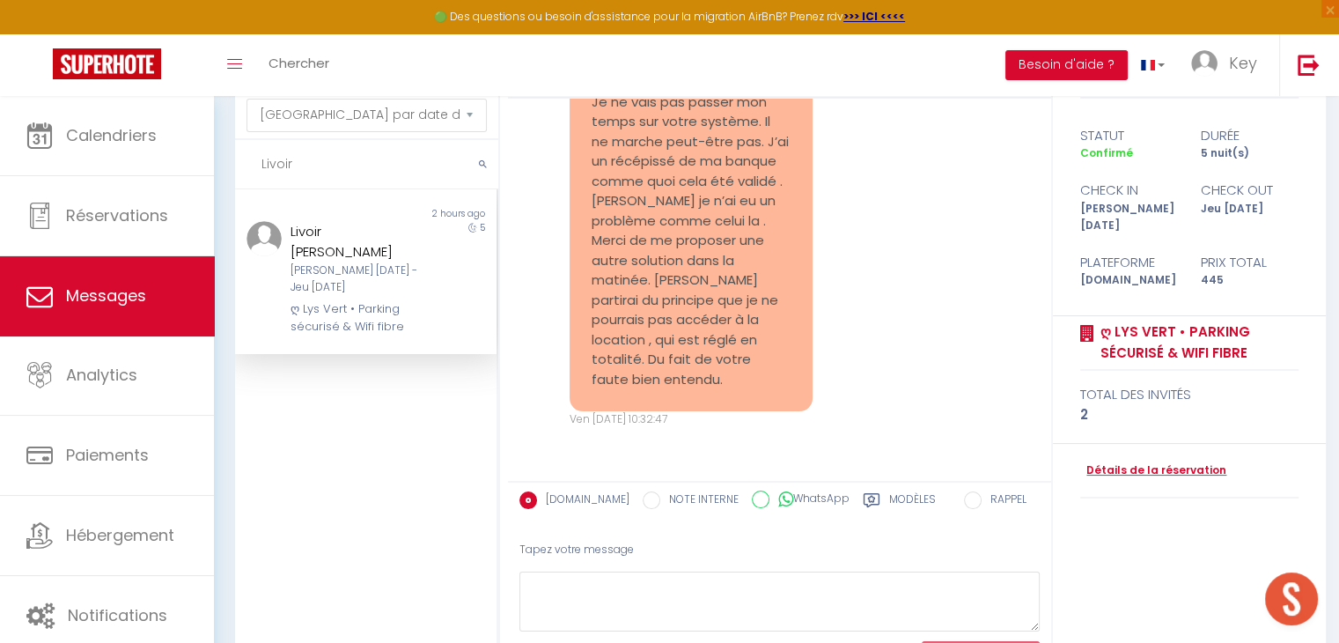
scroll to position [91, 0]
click at [1108, 461] on link "Détails de la réservation" at bounding box center [1153, 469] width 146 height 17
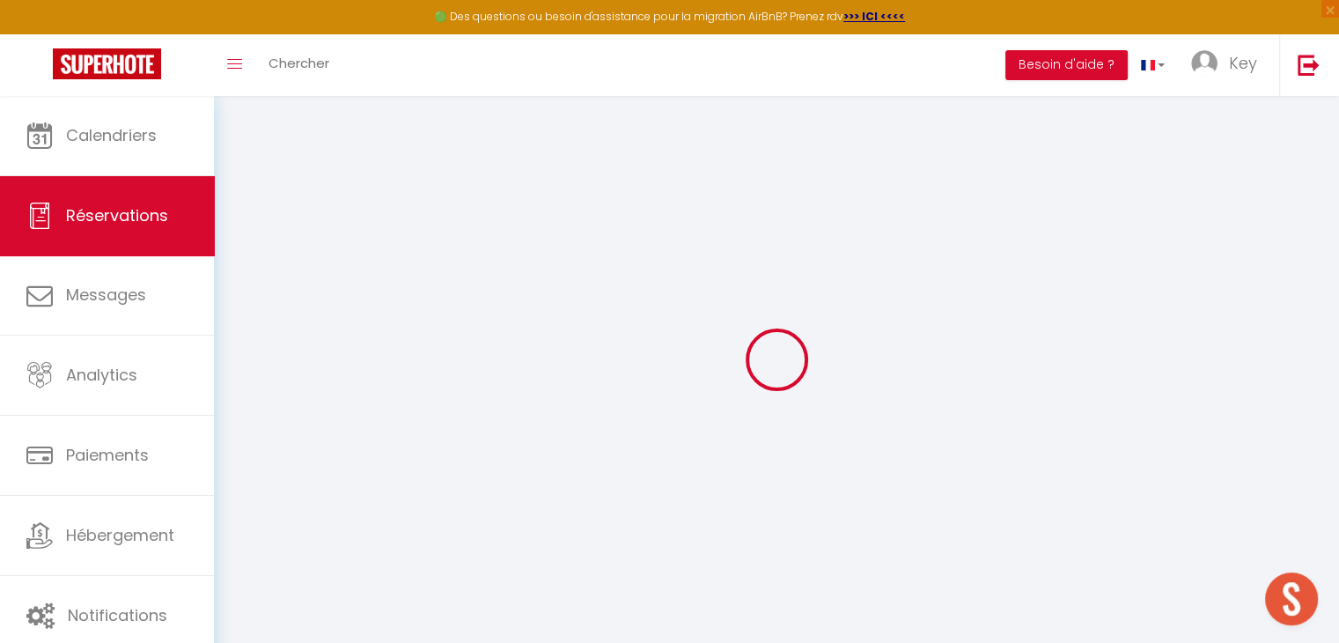
select select
checkbox input "false"
select index
select select
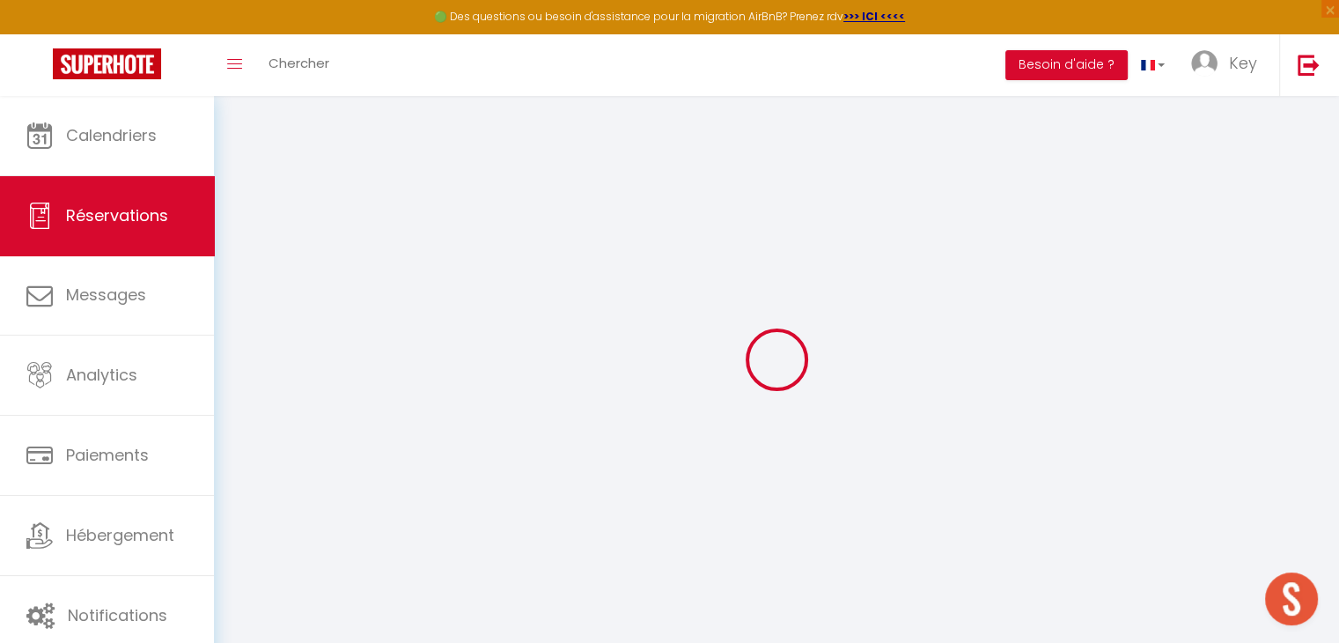
select select
checkbox input "false"
select index
type textarea "Quel type de cafetière avez vous svp? Bonjour, nous pensons arriver vers 15h . …"
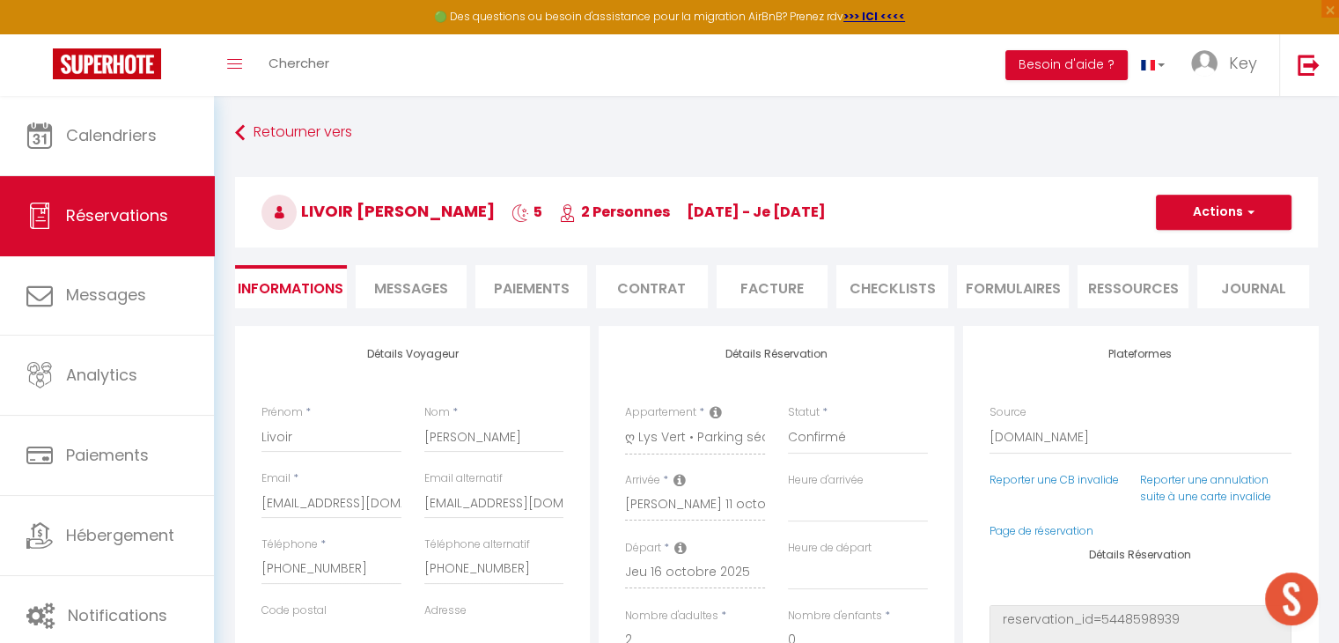
type input "45"
select select
checkbox input "false"
select index
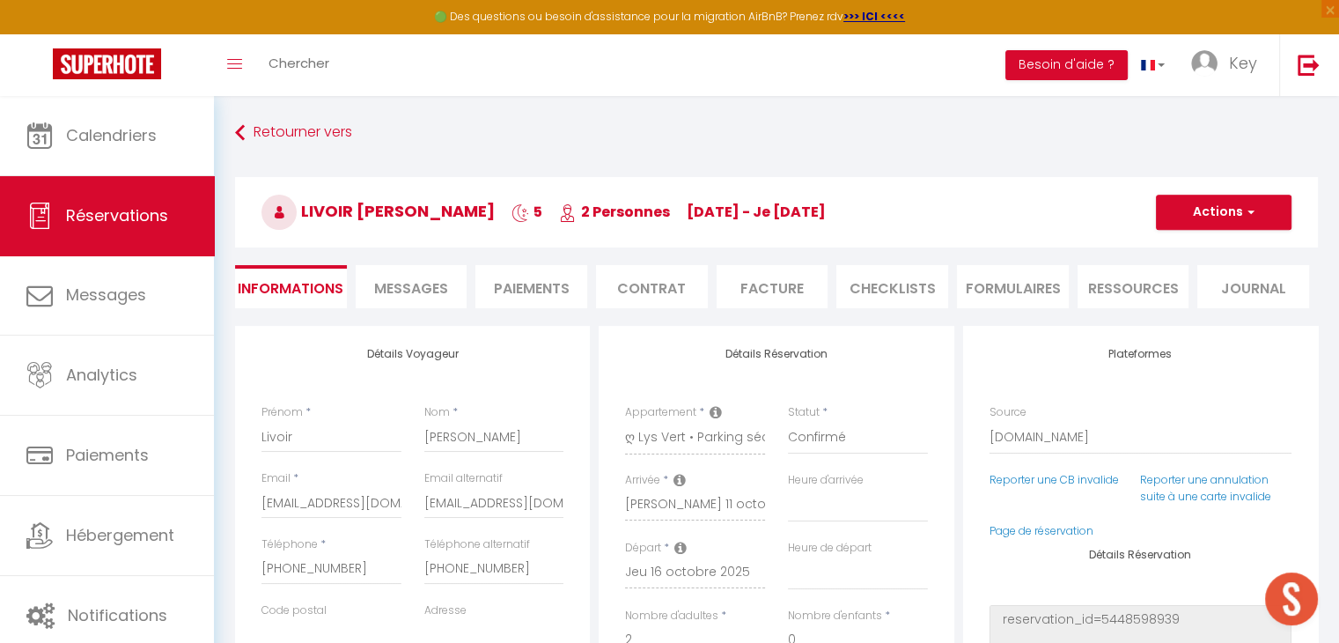
checkbox input "false"
select index
select select "16:00"
select select "10:00"
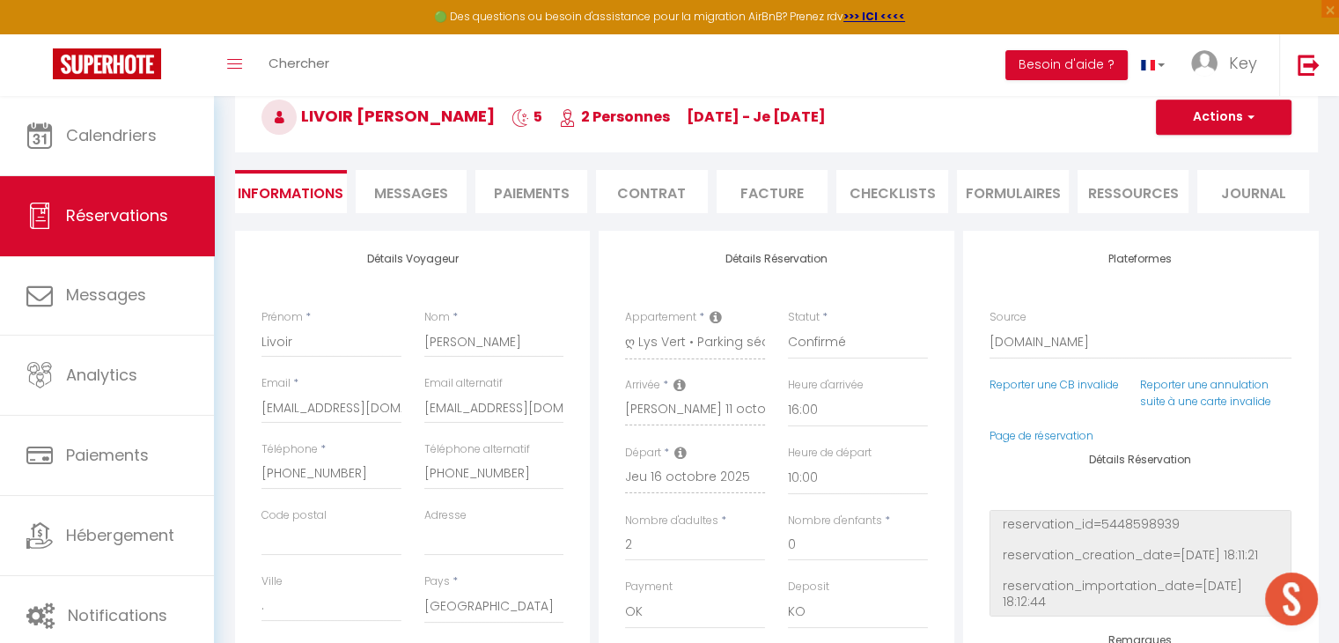
scroll to position [100, 0]
